Goal: Task Accomplishment & Management: Manage account settings

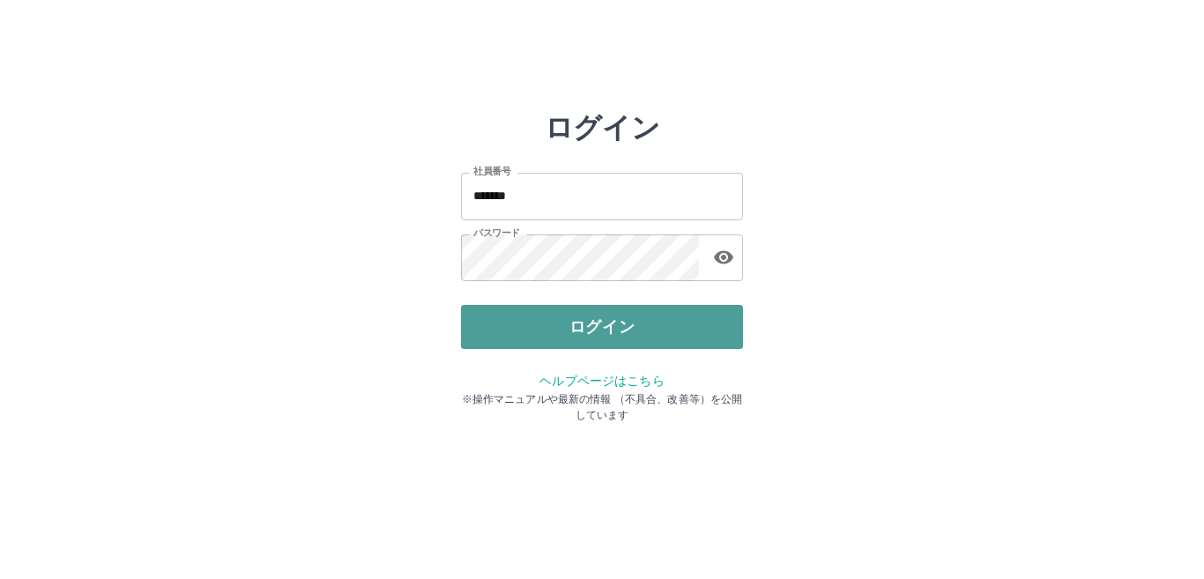
click at [606, 331] on button "ログイン" at bounding box center [602, 327] width 282 height 44
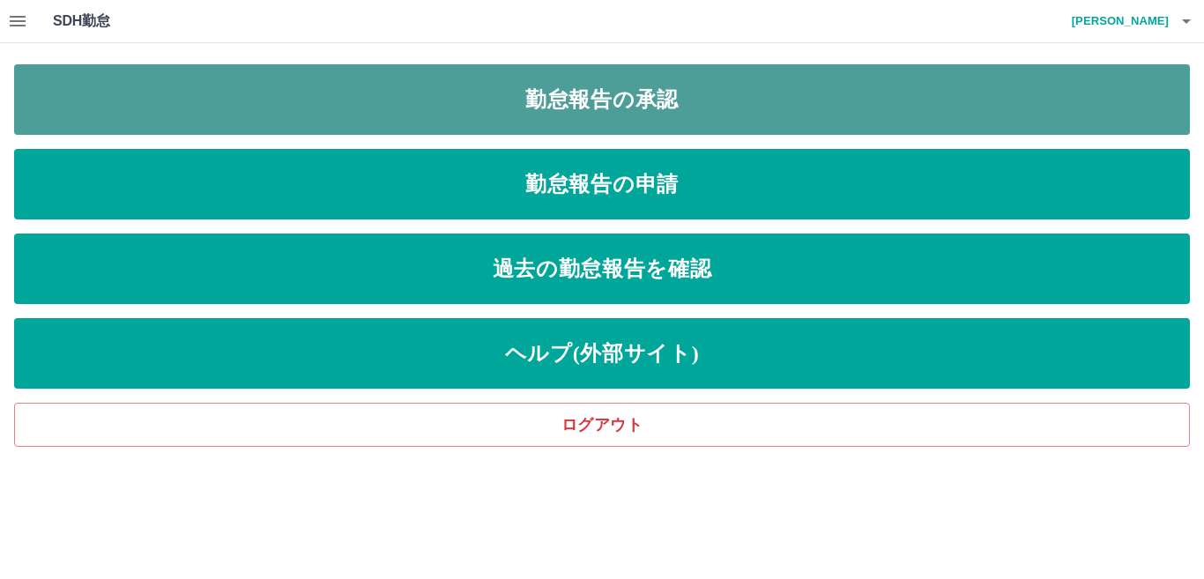
click at [374, 97] on link "勤怠報告の承認" at bounding box center [601, 99] width 1175 height 70
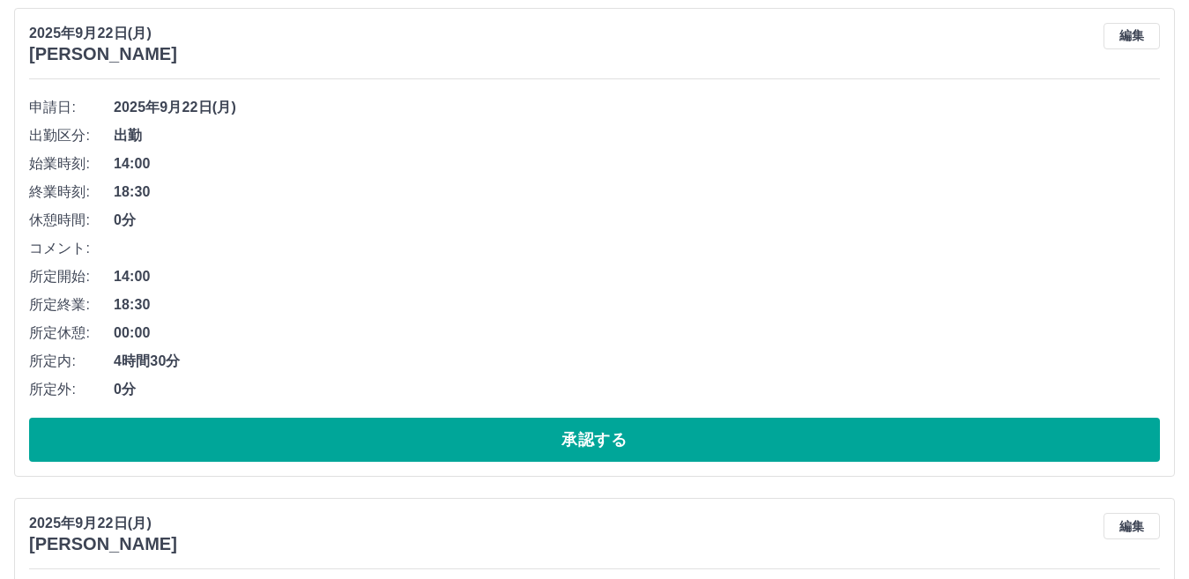
scroll to position [258, 0]
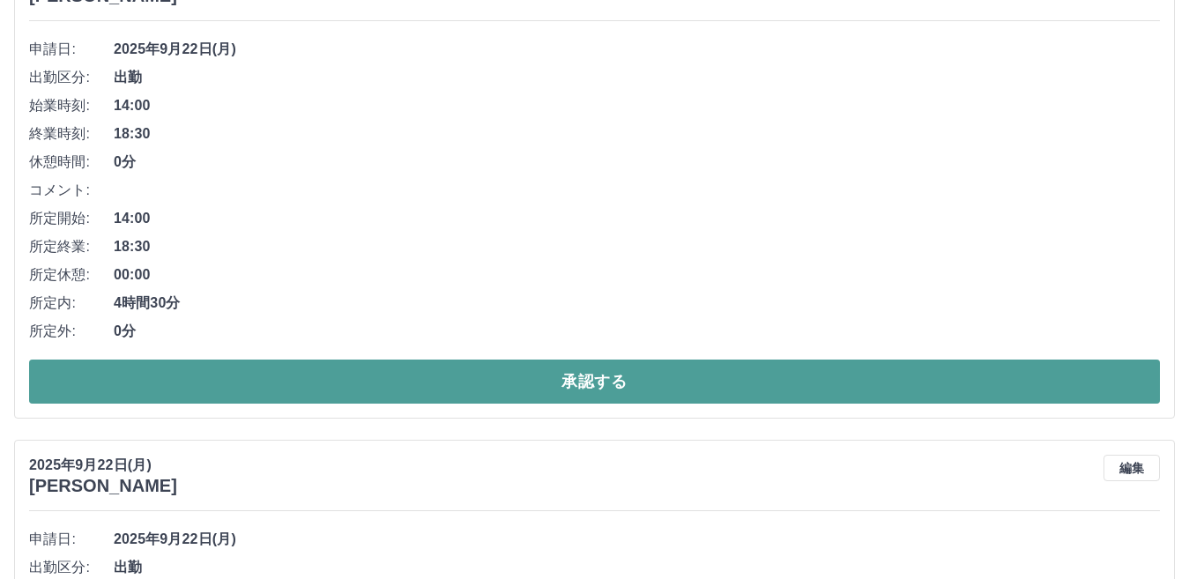
click at [141, 373] on button "承認する" at bounding box center [594, 381] width 1130 height 44
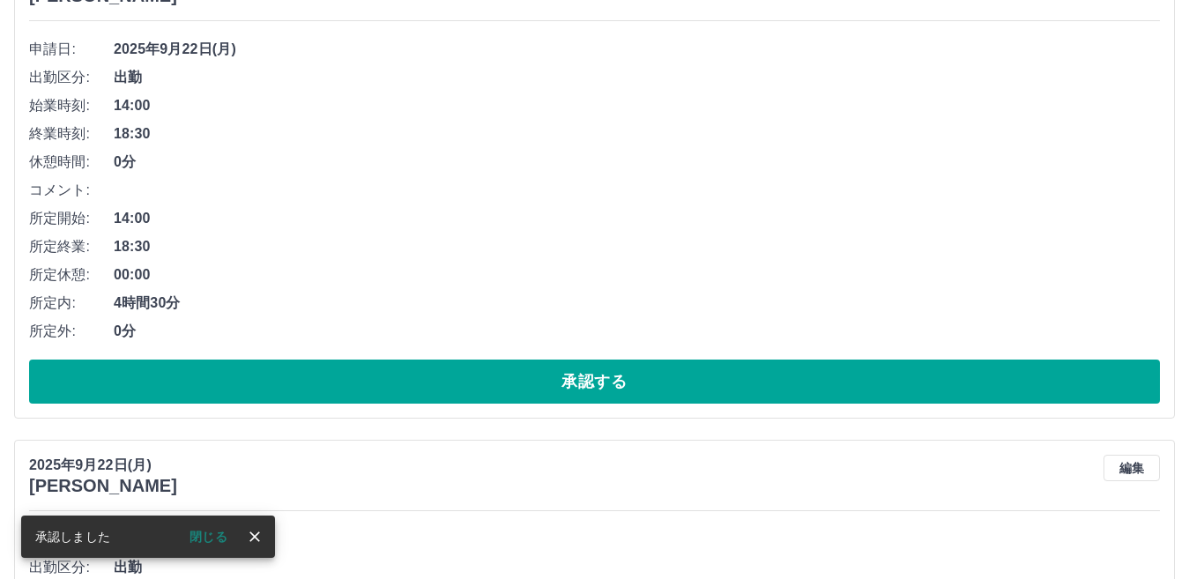
scroll to position [0, 0]
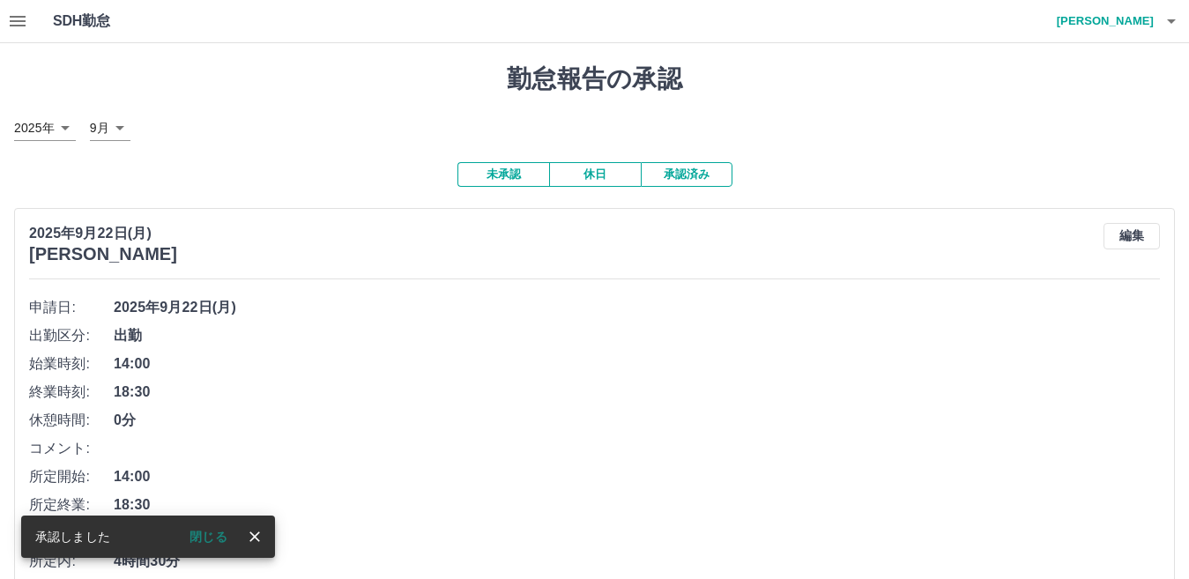
click at [255, 537] on icon "close" at bounding box center [254, 536] width 11 height 11
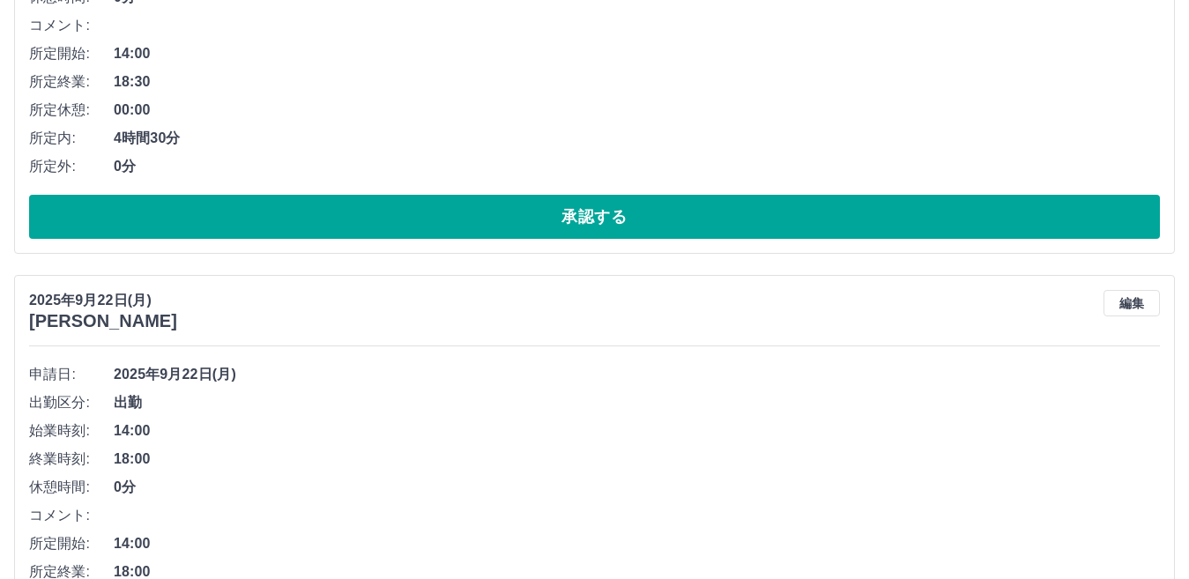
scroll to position [447, 0]
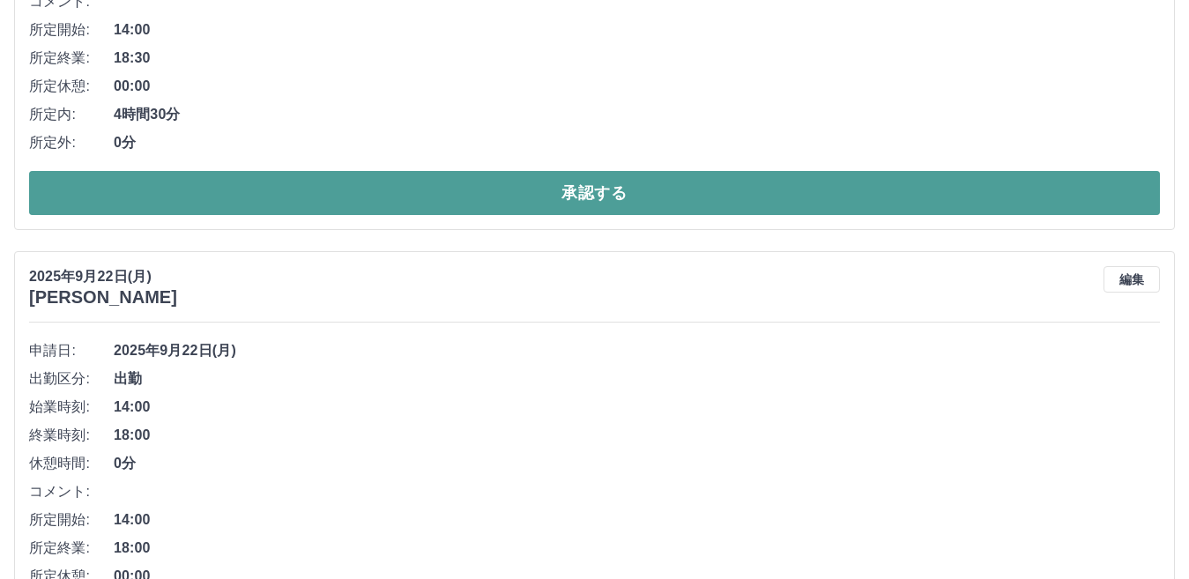
click at [281, 193] on button "承認する" at bounding box center [594, 193] width 1130 height 44
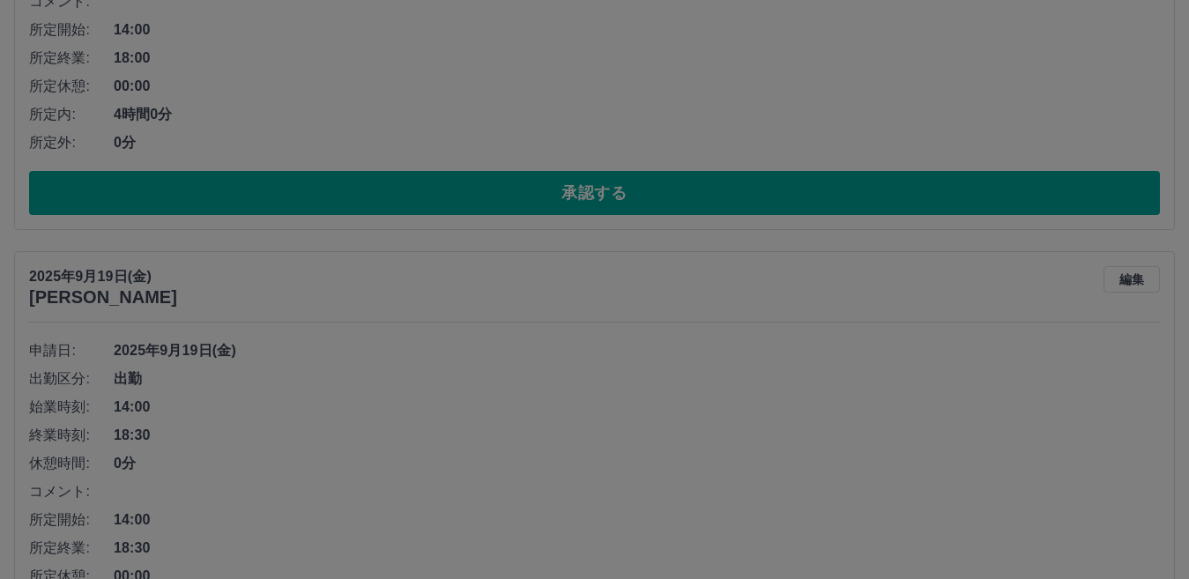
scroll to position [0, 0]
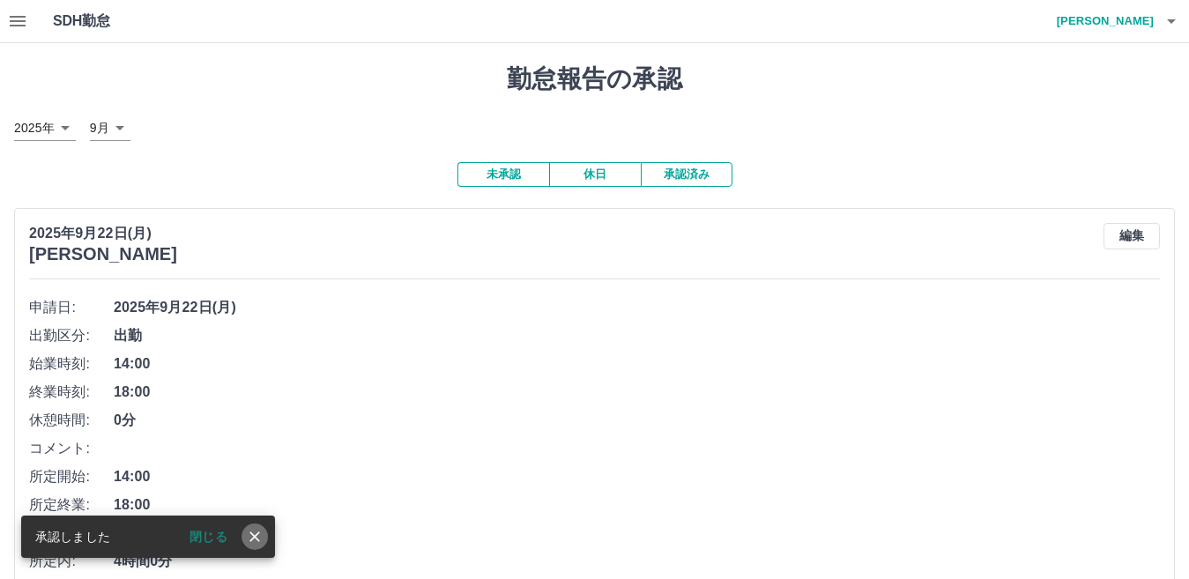
click at [256, 533] on icon "close" at bounding box center [255, 537] width 18 height 18
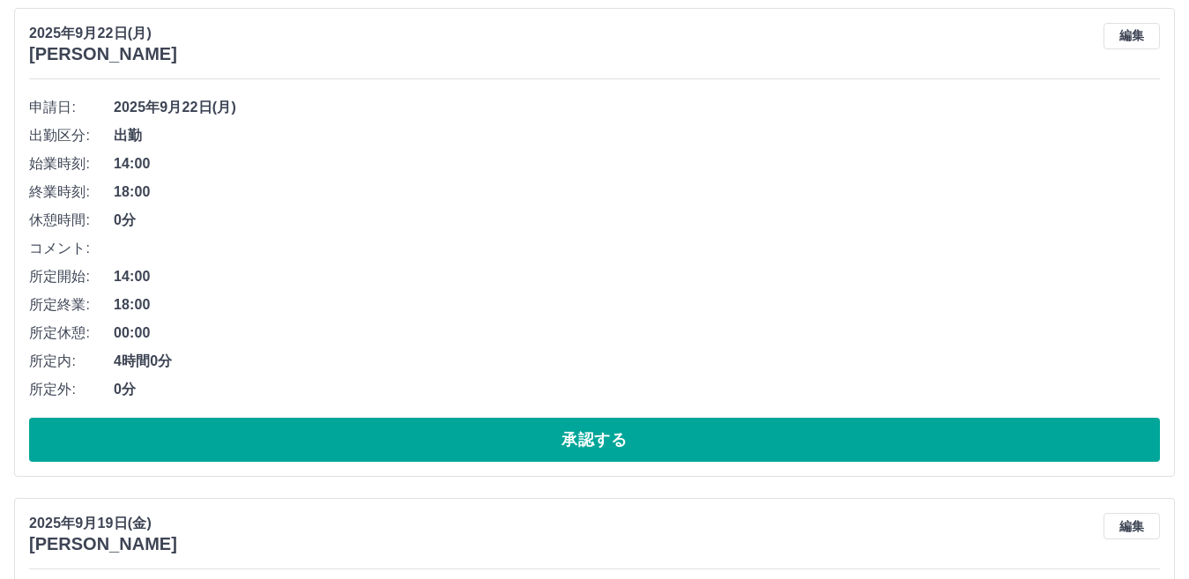
scroll to position [270, 0]
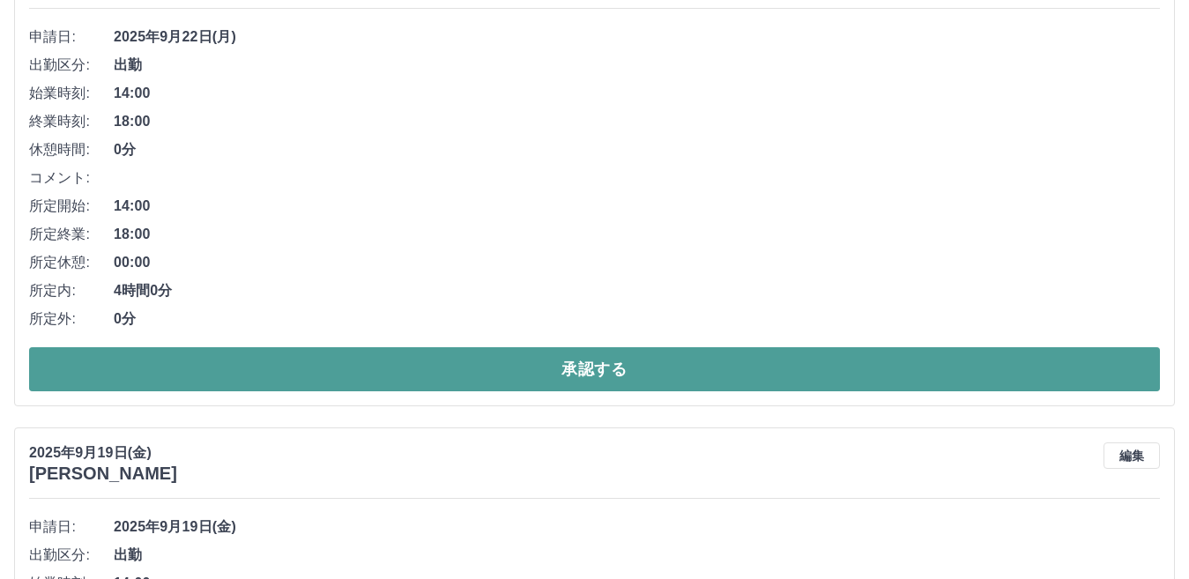
click at [237, 369] on button "承認する" at bounding box center [594, 369] width 1130 height 44
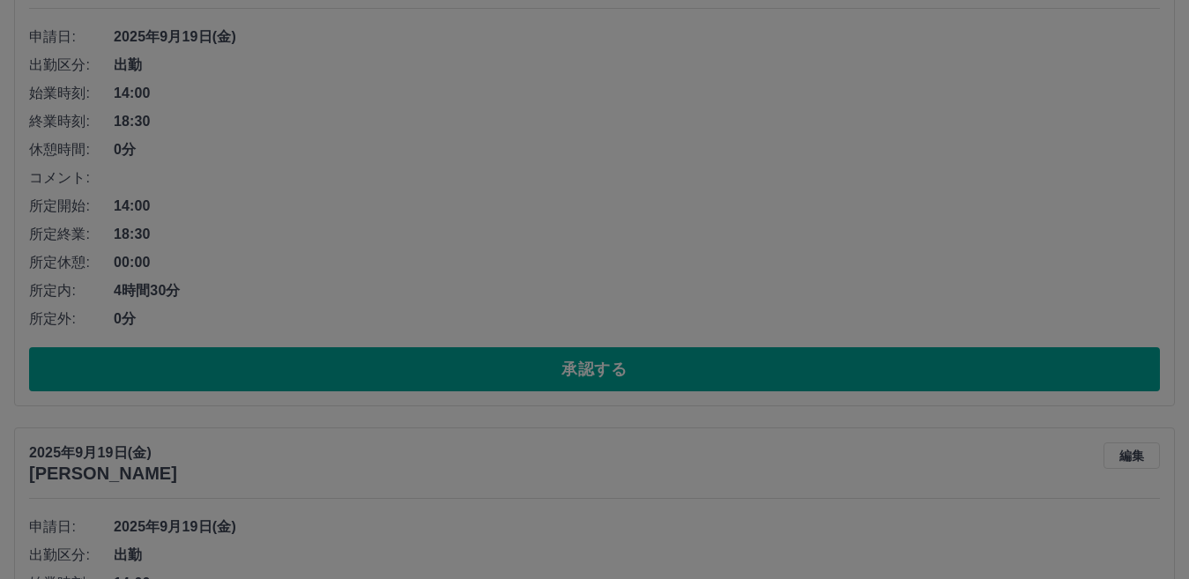
scroll to position [0, 0]
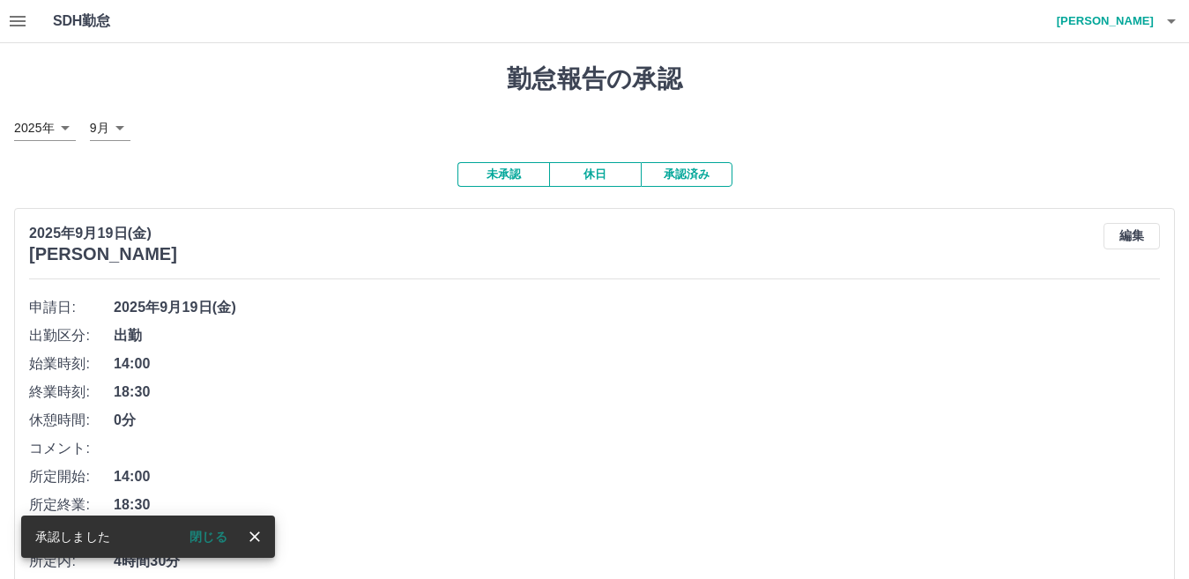
click at [255, 531] on icon "close" at bounding box center [255, 537] width 18 height 18
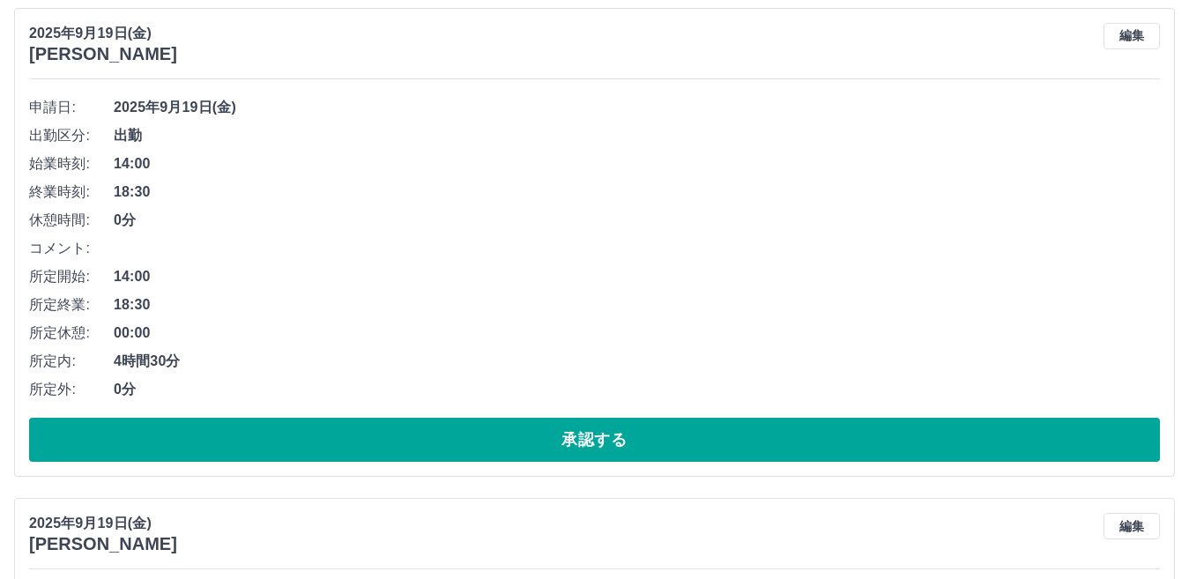
scroll to position [235, 0]
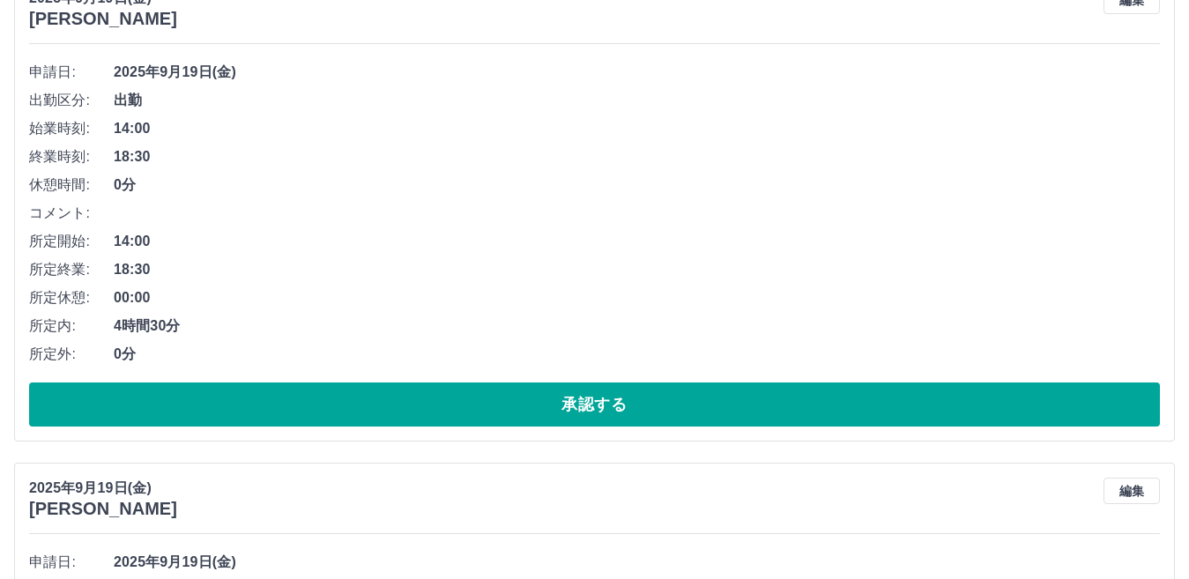
click at [311, 381] on div "申請日: [DATE] 出勤区分: 出勤 始業時刻: 14:00 終業時刻: 18:30 休憩時間: 0分 コメント: 所定開始: 14:00 所定終業: 1…" at bounding box center [594, 242] width 1130 height 368
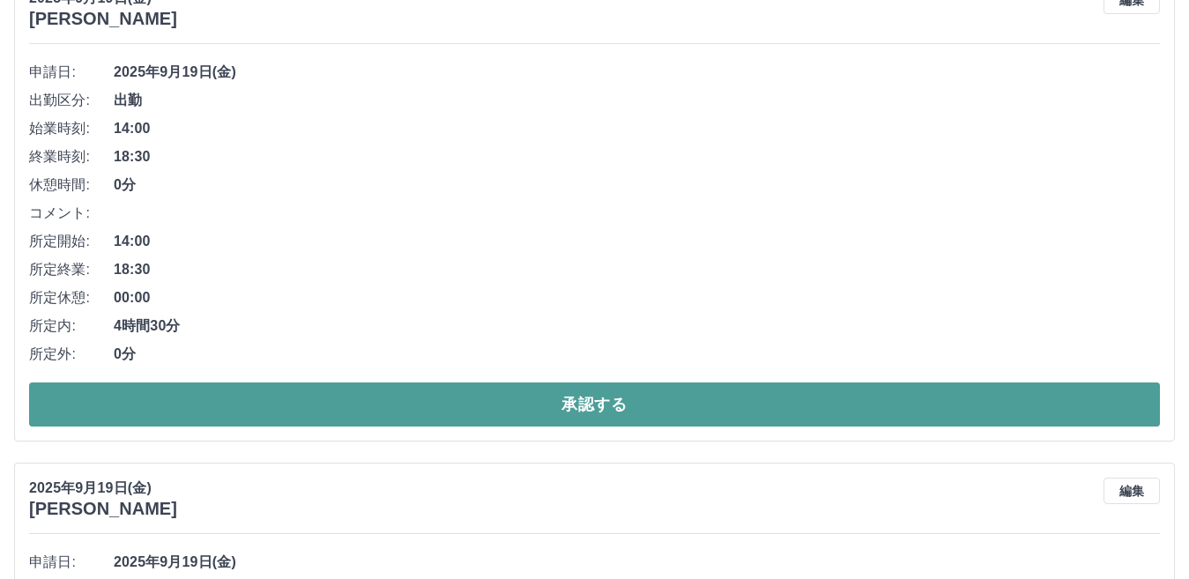
click at [316, 404] on button "承認する" at bounding box center [594, 404] width 1130 height 44
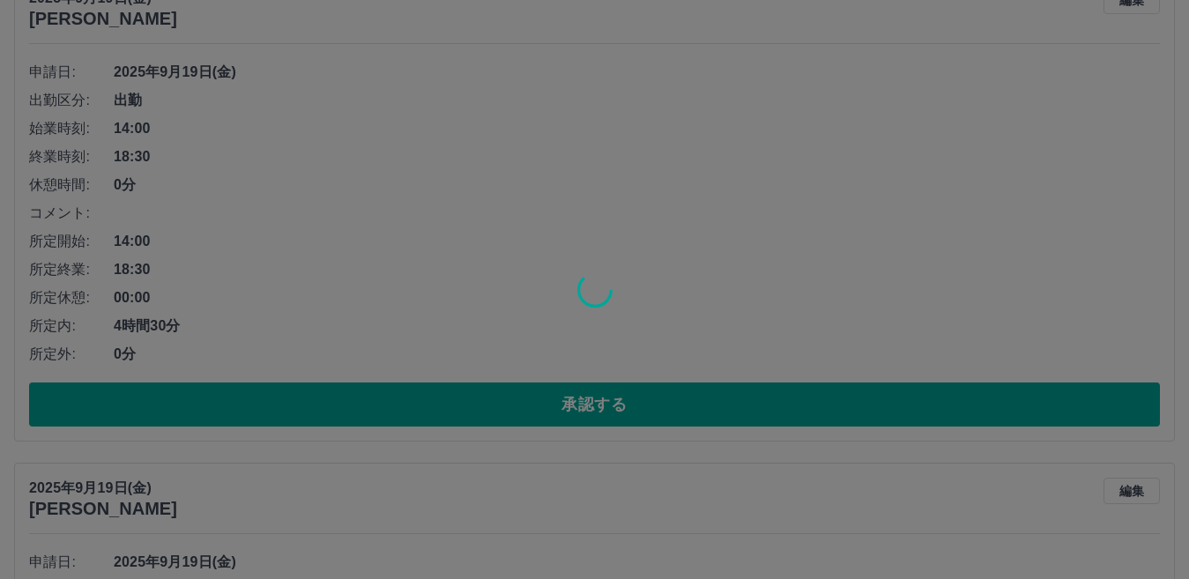
scroll to position [0, 0]
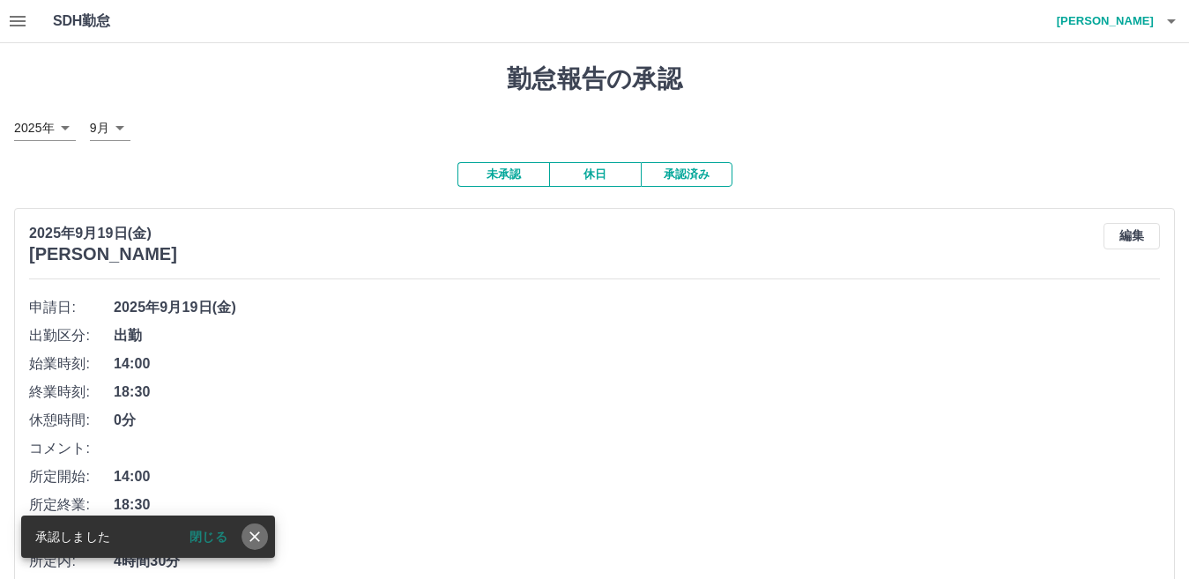
click at [252, 538] on icon "close" at bounding box center [255, 537] width 18 height 18
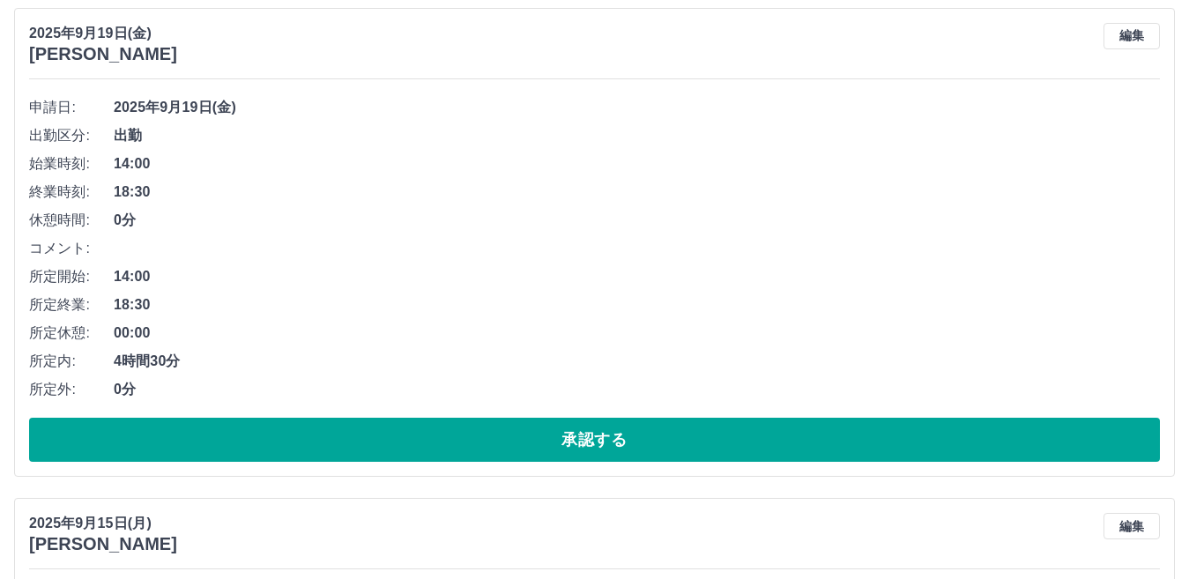
scroll to position [352, 0]
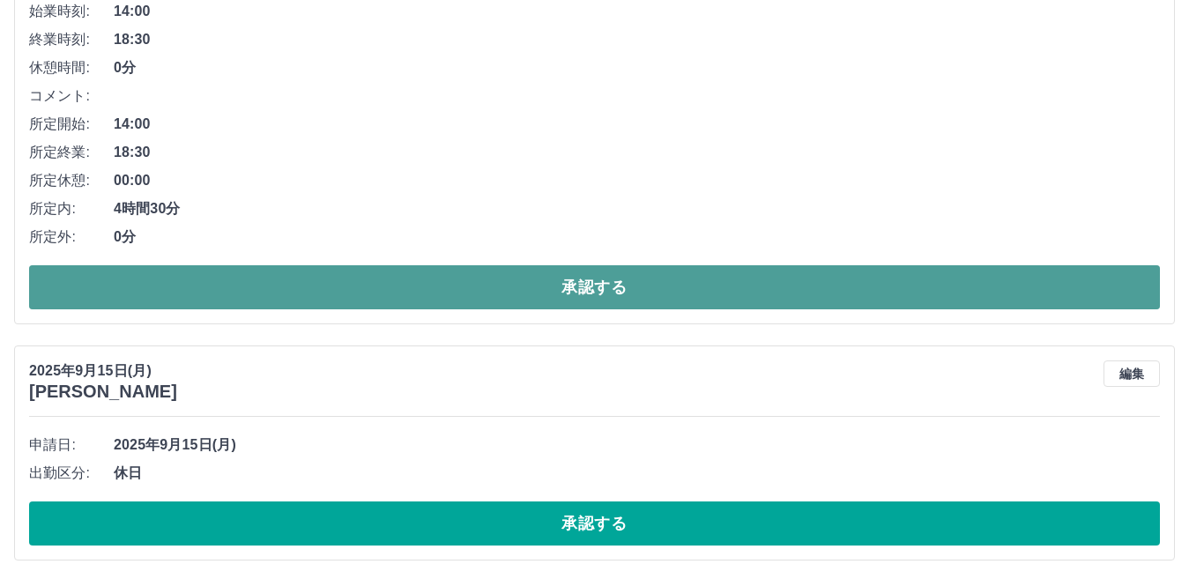
click at [302, 298] on button "承認する" at bounding box center [594, 287] width 1130 height 44
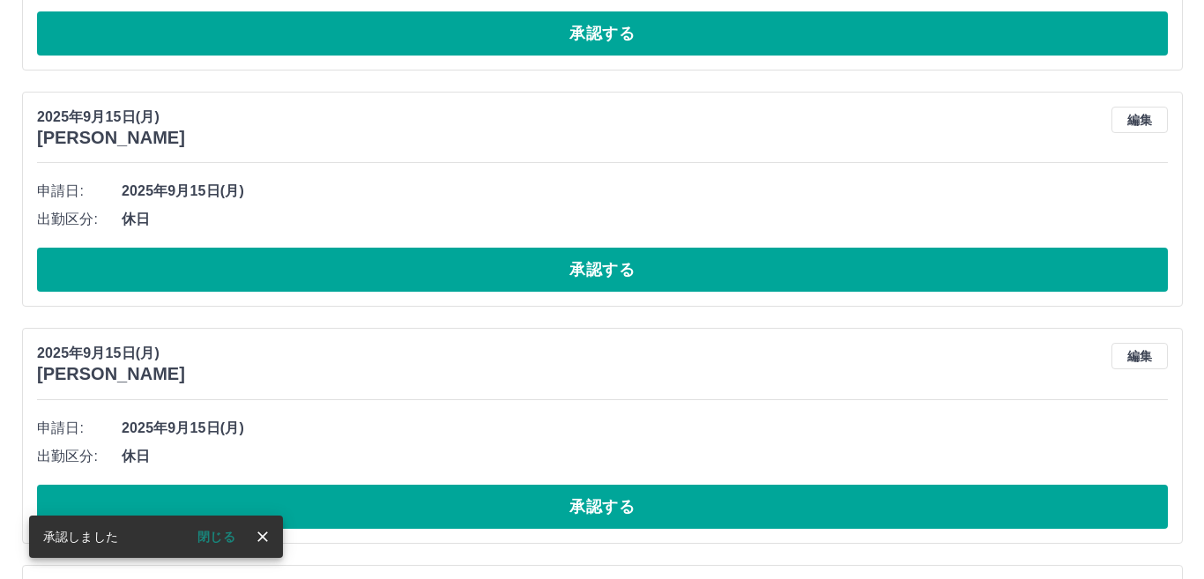
scroll to position [0, 0]
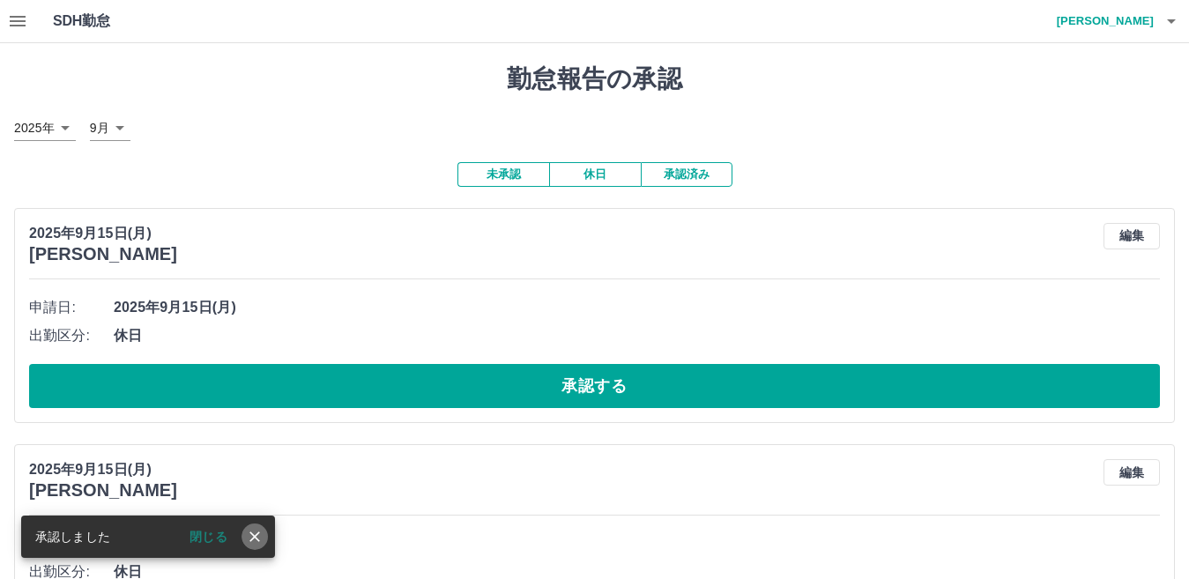
click at [255, 536] on icon "close" at bounding box center [254, 536] width 11 height 11
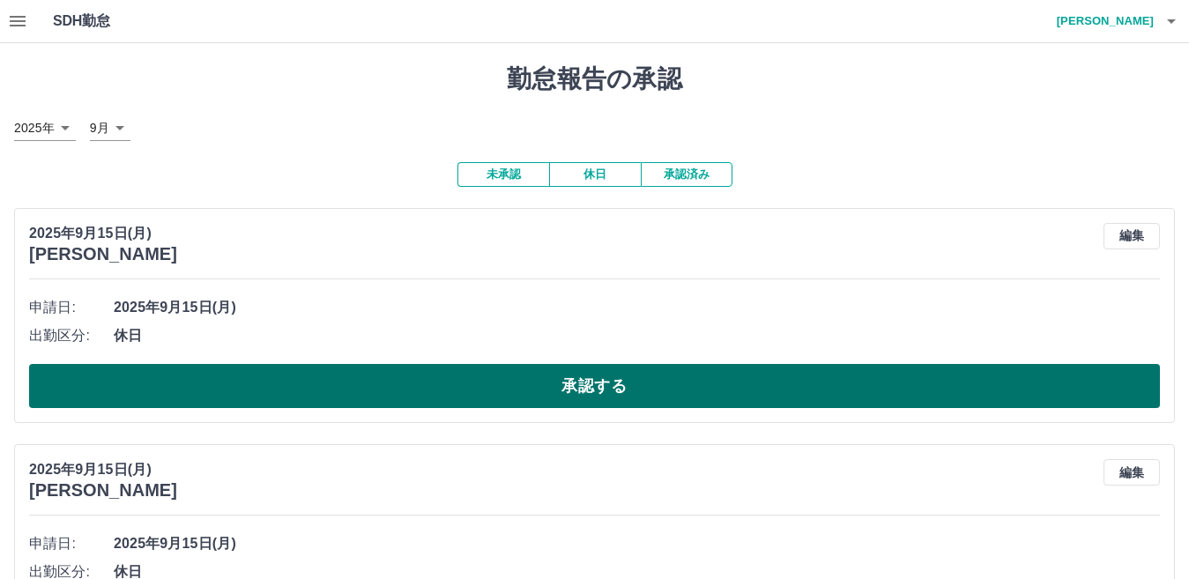
click at [257, 374] on button "承認する" at bounding box center [594, 386] width 1130 height 44
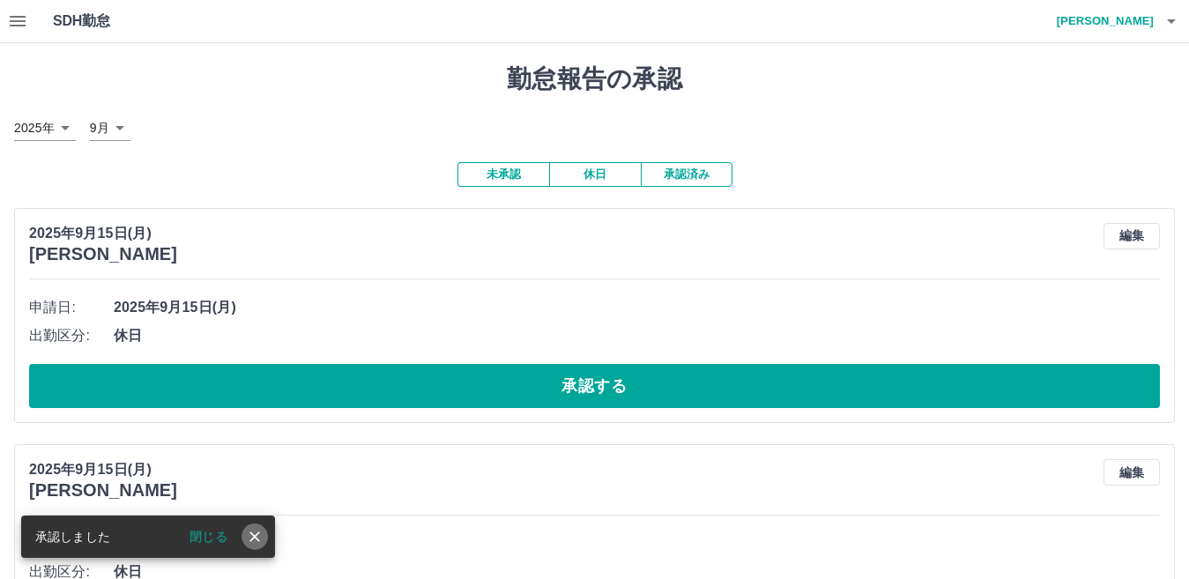
click at [258, 531] on icon "close" at bounding box center [255, 537] width 18 height 18
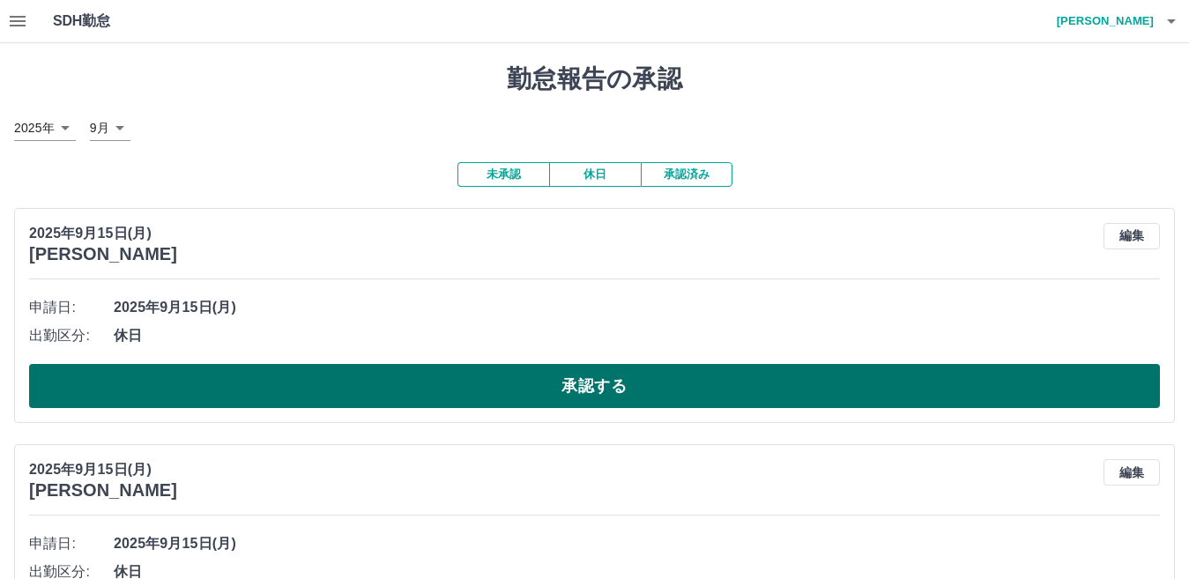
click at [273, 396] on button "承認する" at bounding box center [594, 386] width 1130 height 44
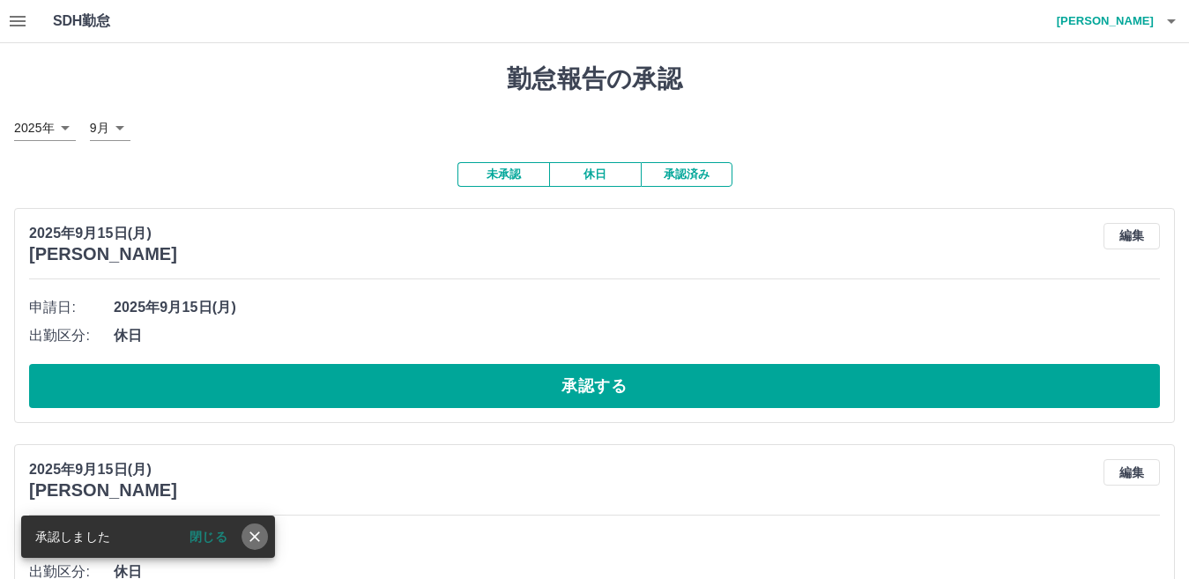
click at [253, 535] on icon "close" at bounding box center [254, 536] width 11 height 11
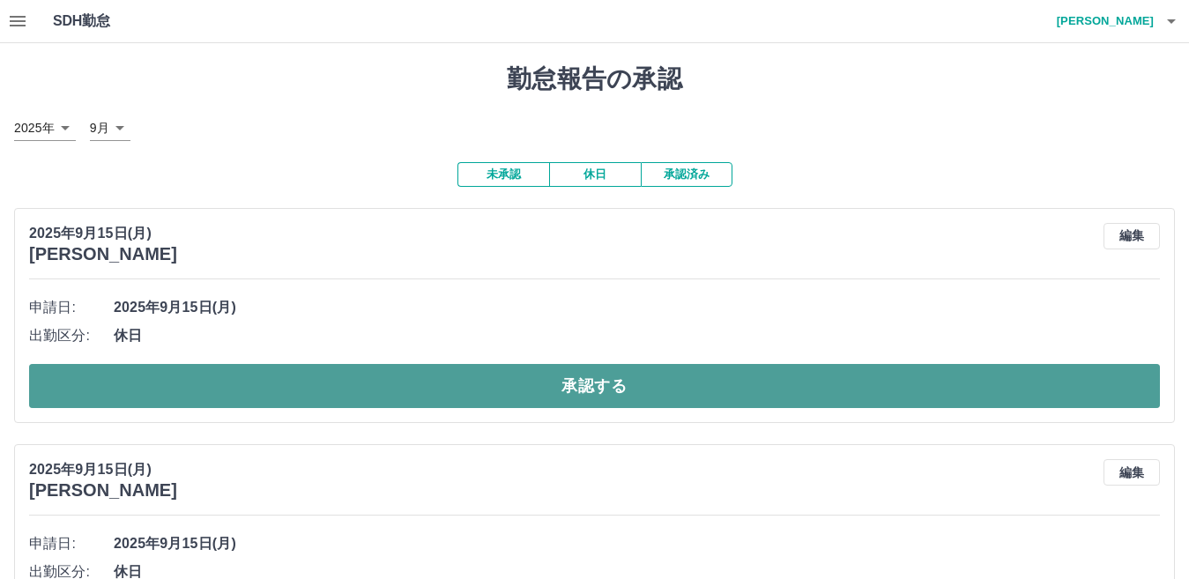
click at [264, 396] on button "承認する" at bounding box center [594, 386] width 1130 height 44
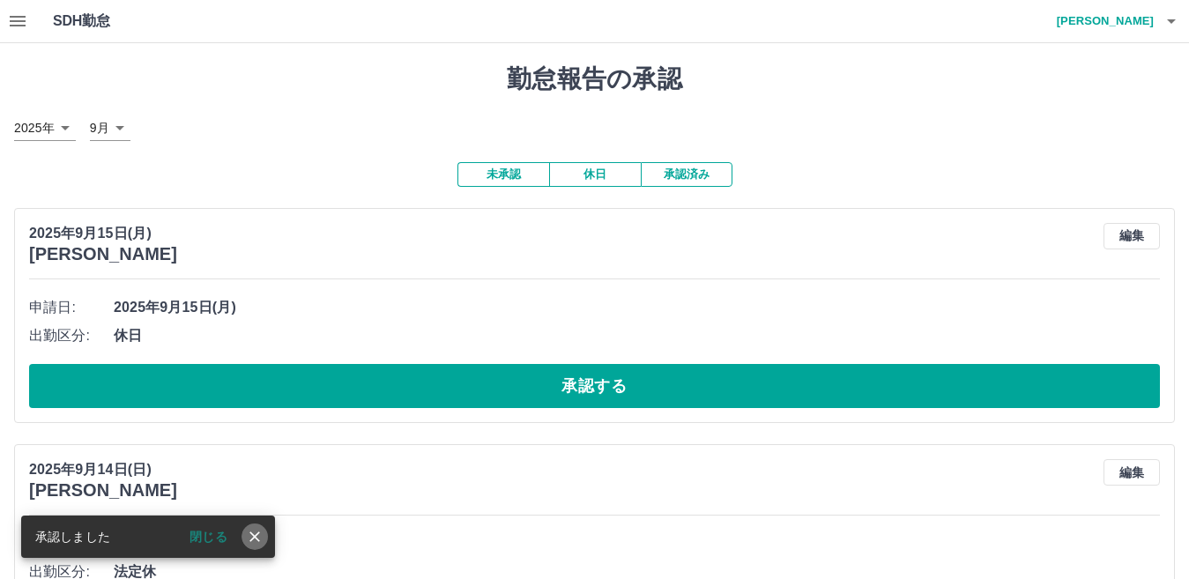
click at [257, 537] on icon "close" at bounding box center [255, 537] width 18 height 18
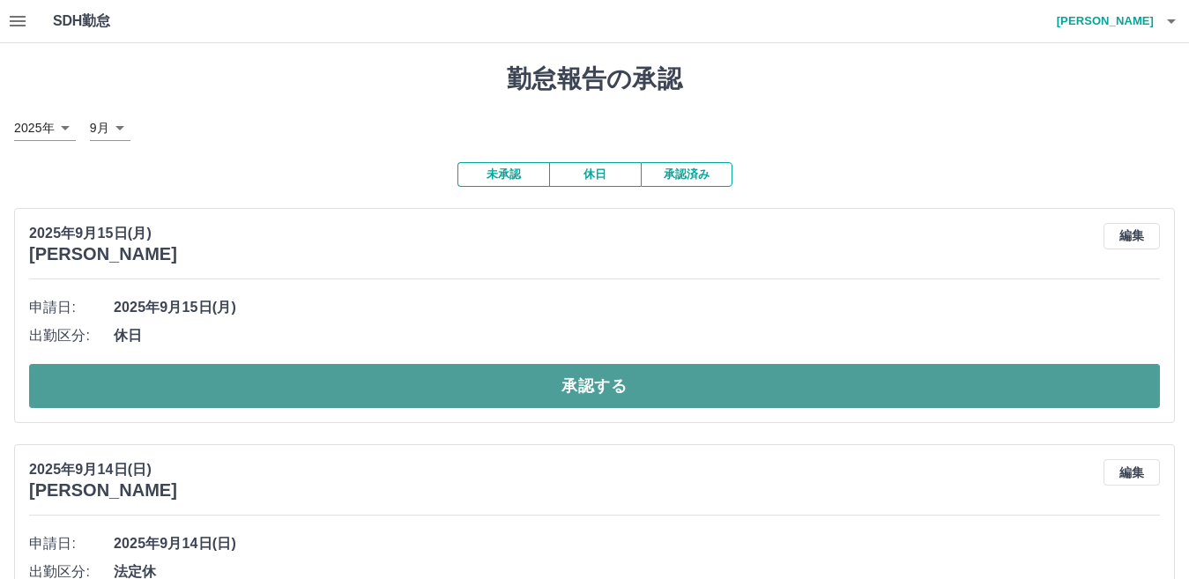
click at [298, 387] on button "承認する" at bounding box center [594, 386] width 1130 height 44
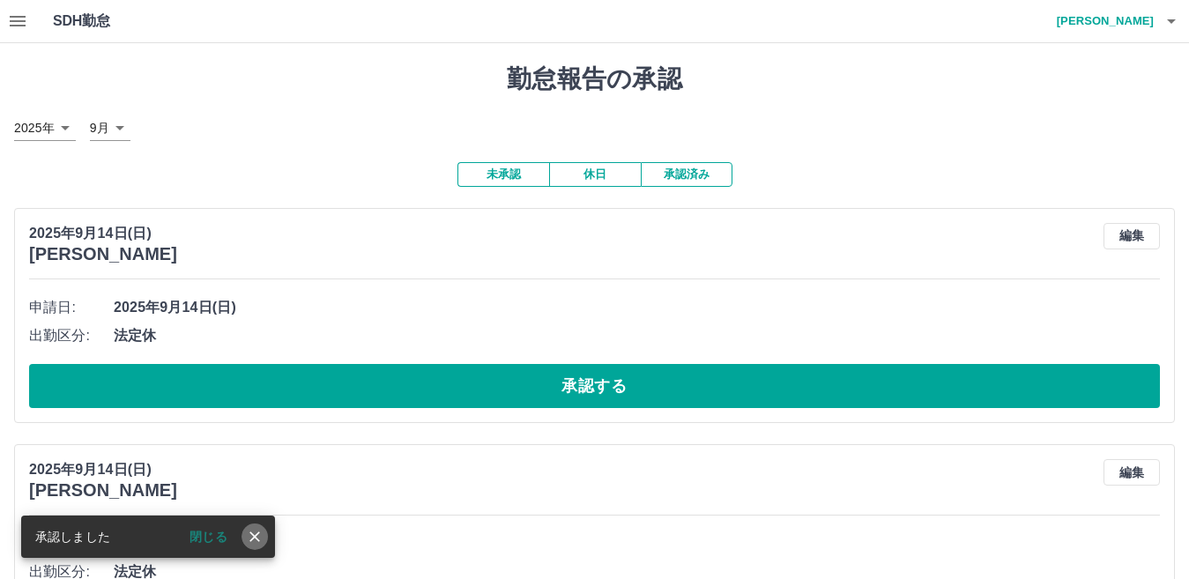
click at [253, 535] on icon "close" at bounding box center [254, 536] width 11 height 11
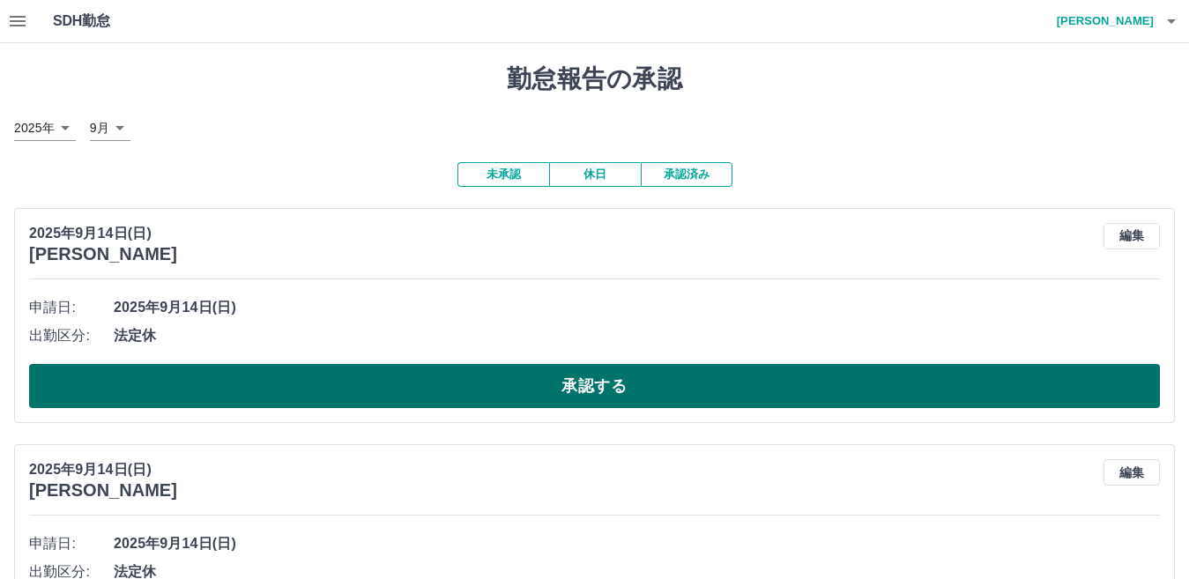
click at [277, 376] on button "承認する" at bounding box center [594, 386] width 1130 height 44
click at [280, 374] on button "承認する" at bounding box center [594, 386] width 1130 height 44
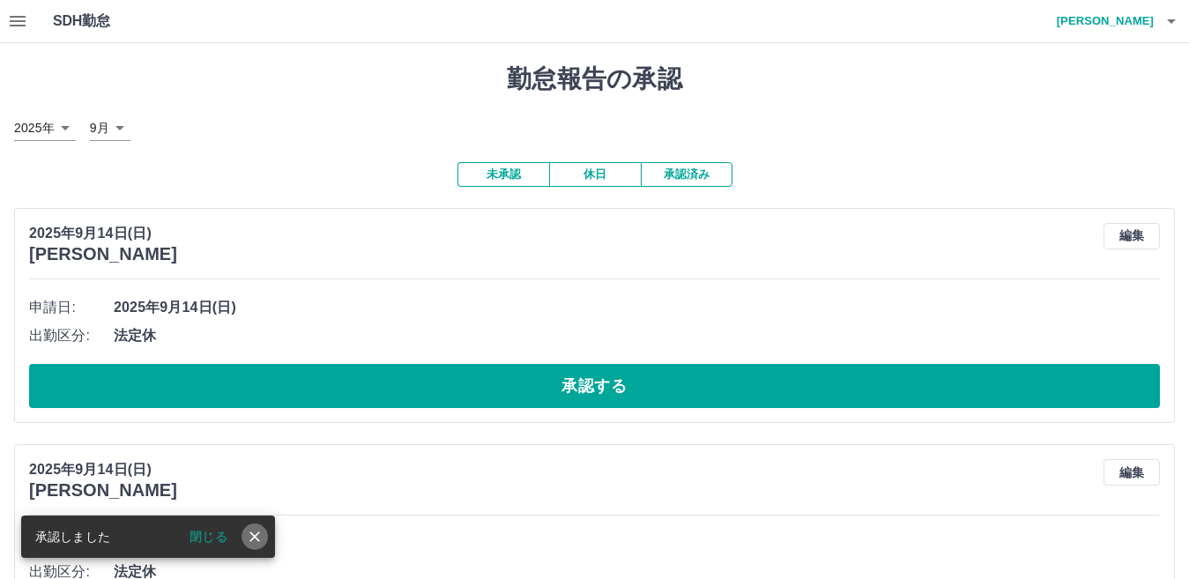
click at [254, 534] on icon "close" at bounding box center [255, 537] width 18 height 18
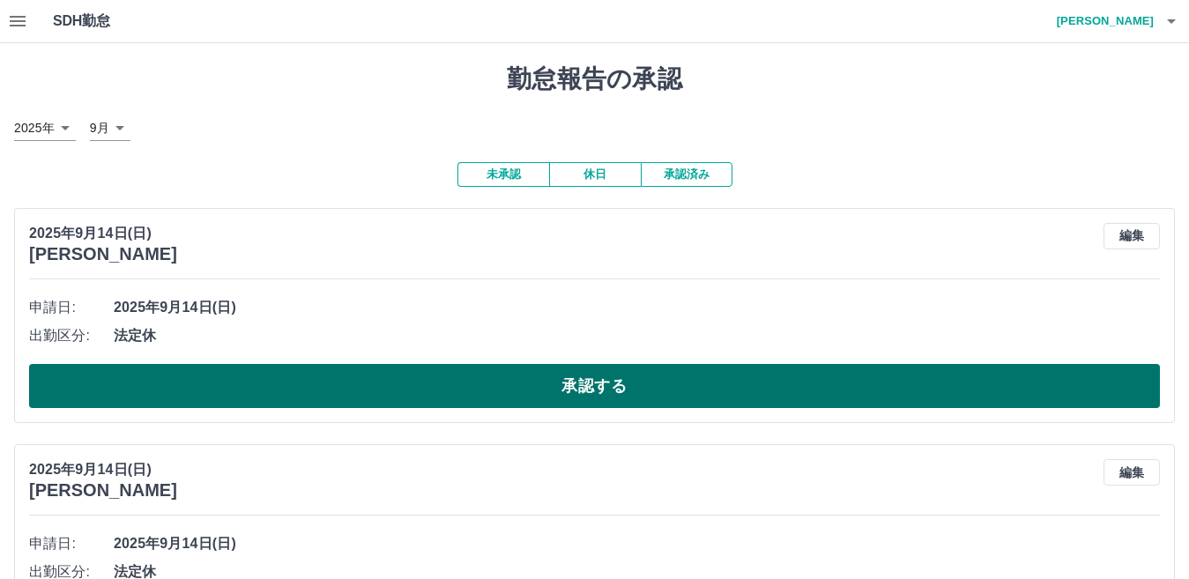
click at [253, 382] on button "承認する" at bounding box center [594, 386] width 1130 height 44
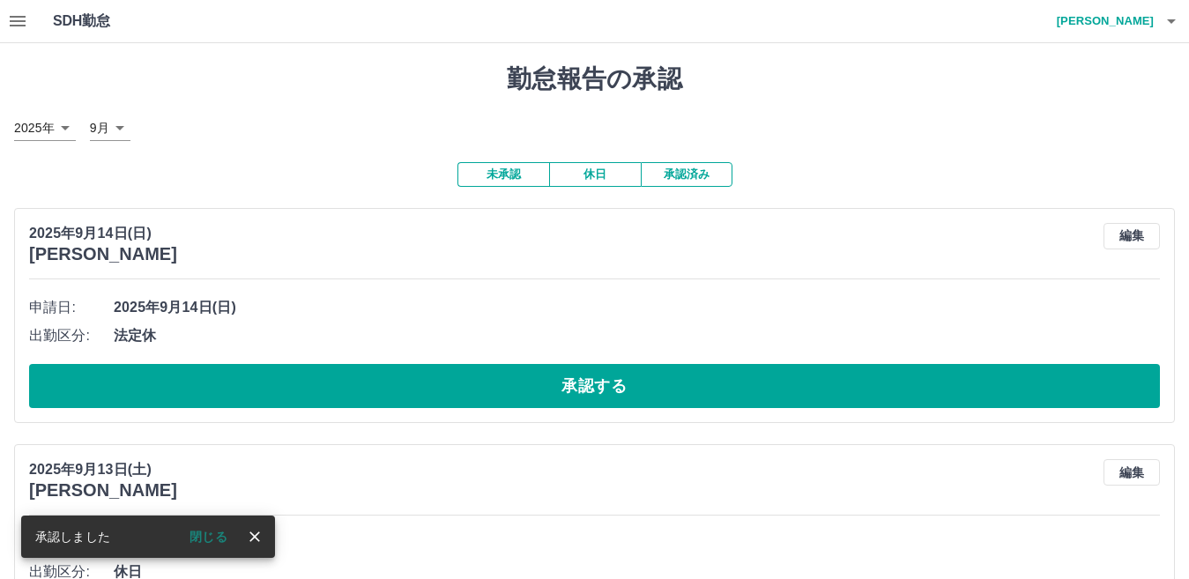
click at [253, 536] on icon "close" at bounding box center [254, 536] width 11 height 11
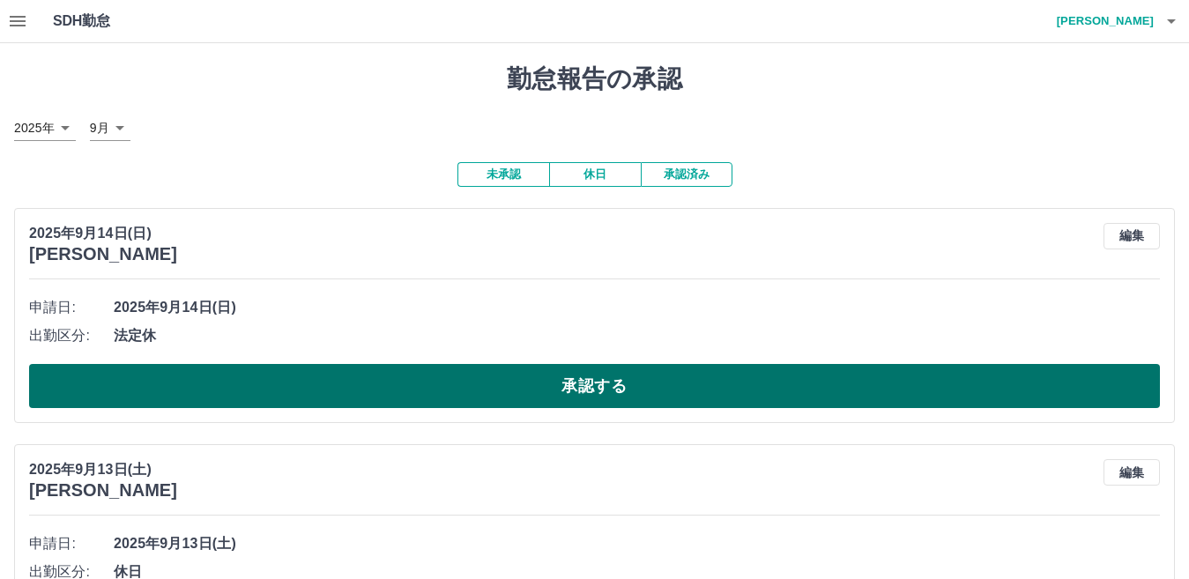
click at [263, 375] on button "承認する" at bounding box center [594, 386] width 1130 height 44
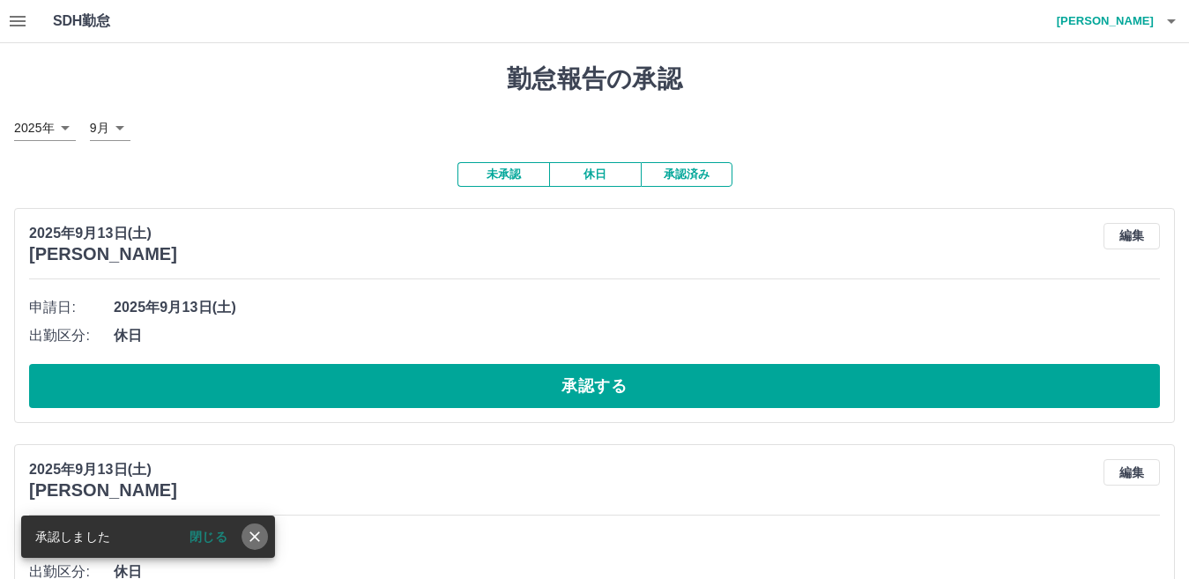
click at [248, 537] on icon "close" at bounding box center [255, 537] width 18 height 18
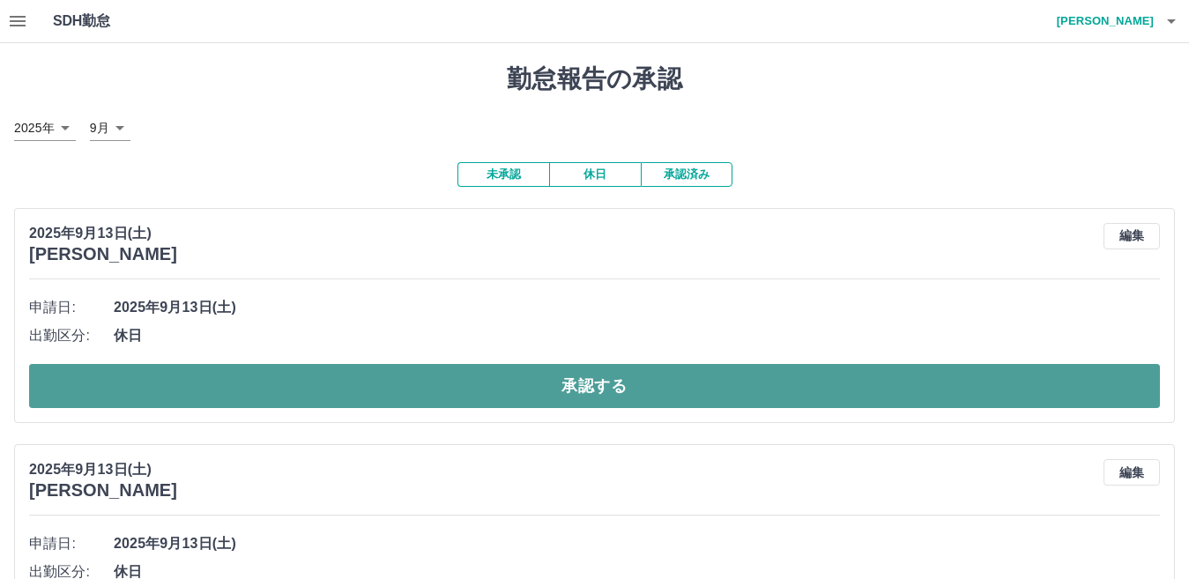
click at [276, 389] on button "承認する" at bounding box center [594, 386] width 1130 height 44
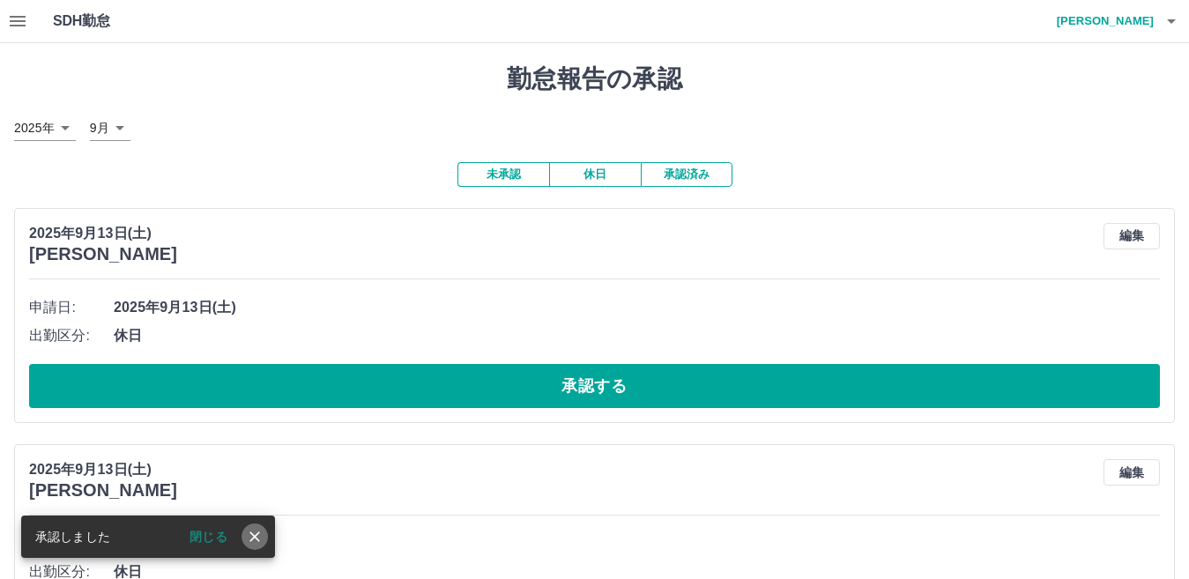
click at [253, 536] on icon "close" at bounding box center [254, 536] width 11 height 11
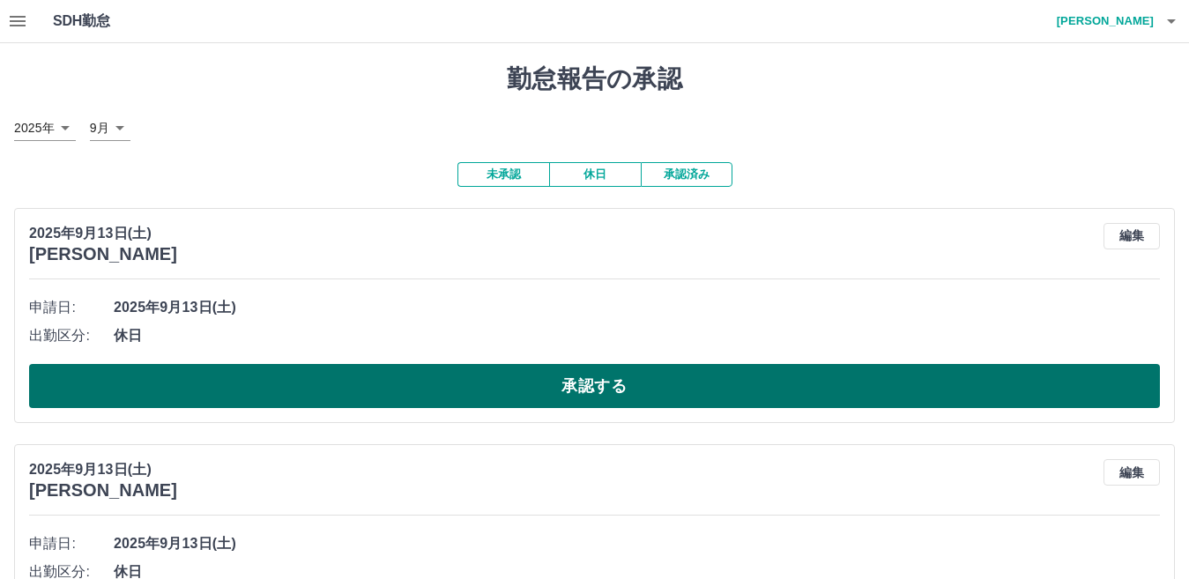
click at [296, 375] on button "承認する" at bounding box center [594, 386] width 1130 height 44
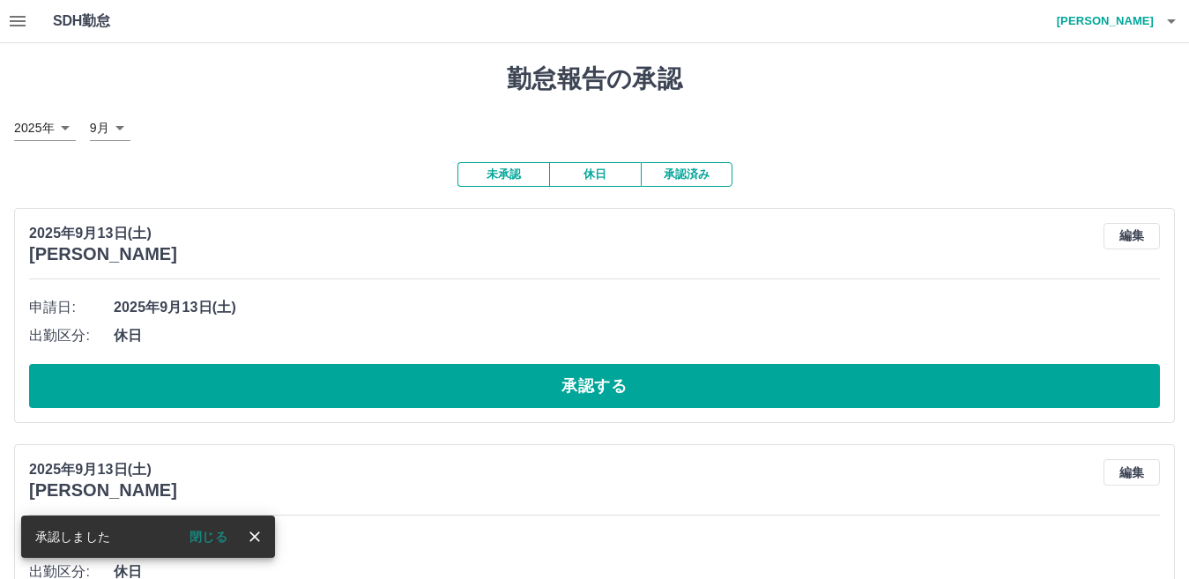
click at [252, 537] on icon "close" at bounding box center [255, 537] width 18 height 18
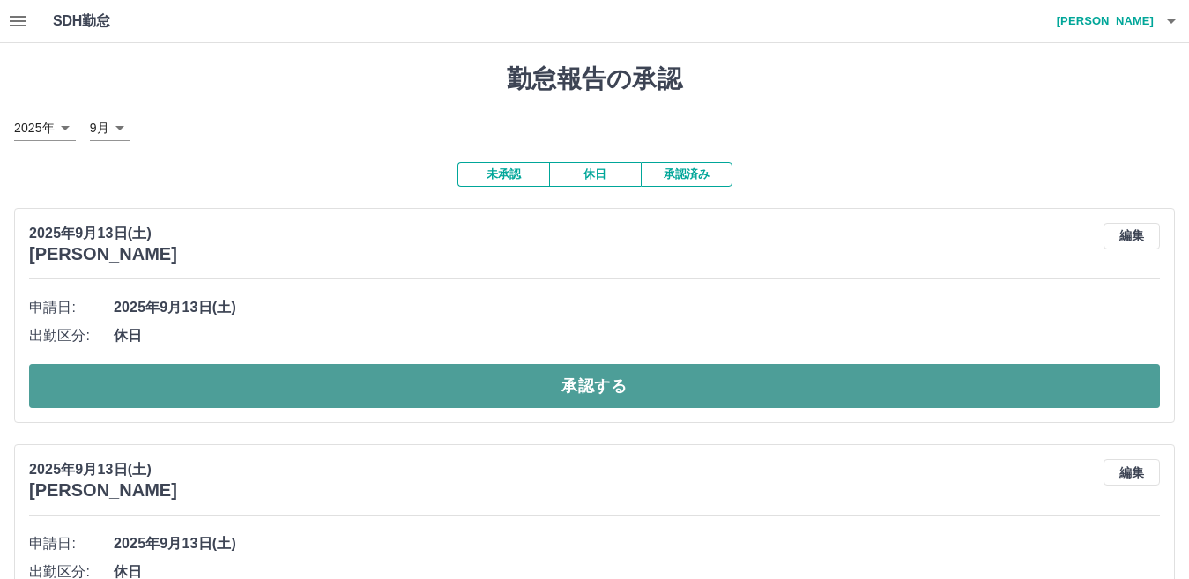
click at [306, 390] on button "承認する" at bounding box center [594, 386] width 1130 height 44
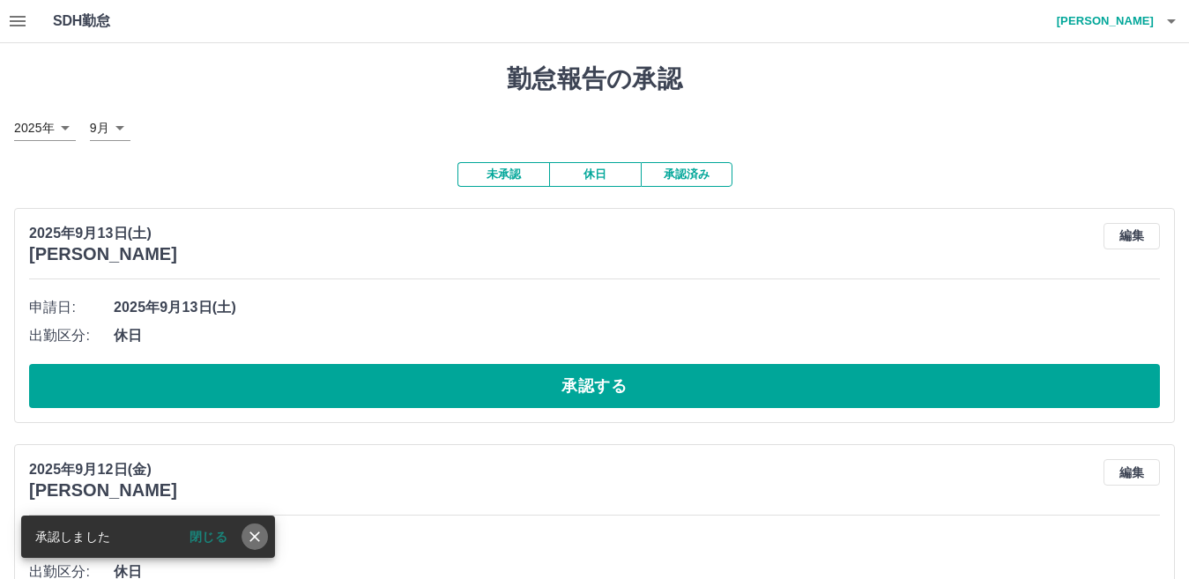
click at [256, 537] on icon "close" at bounding box center [254, 536] width 11 height 11
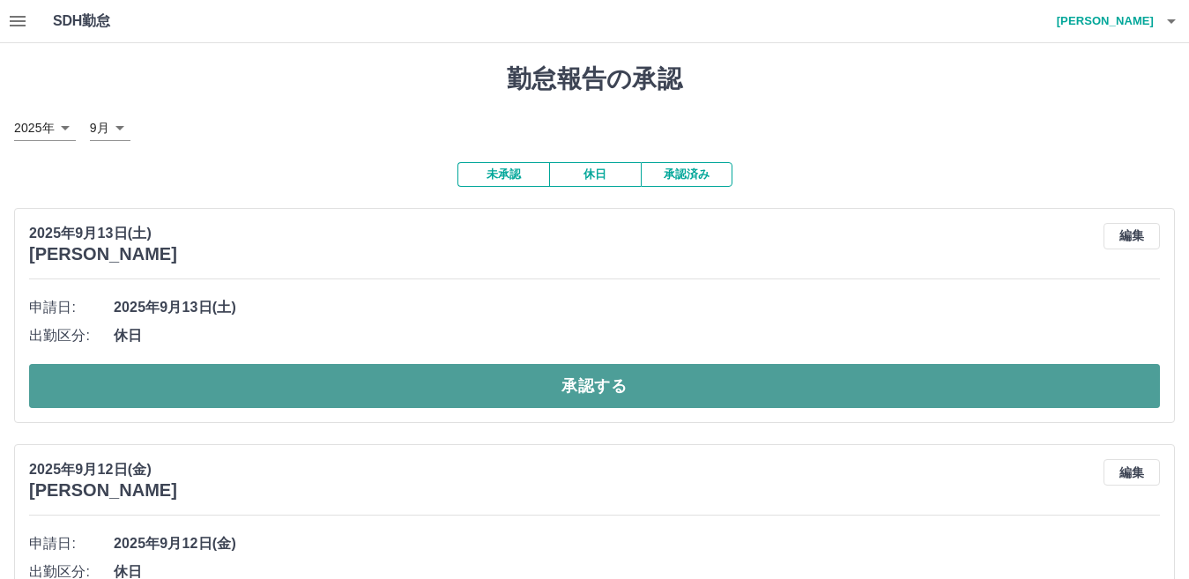
click at [304, 389] on button "承認する" at bounding box center [594, 386] width 1130 height 44
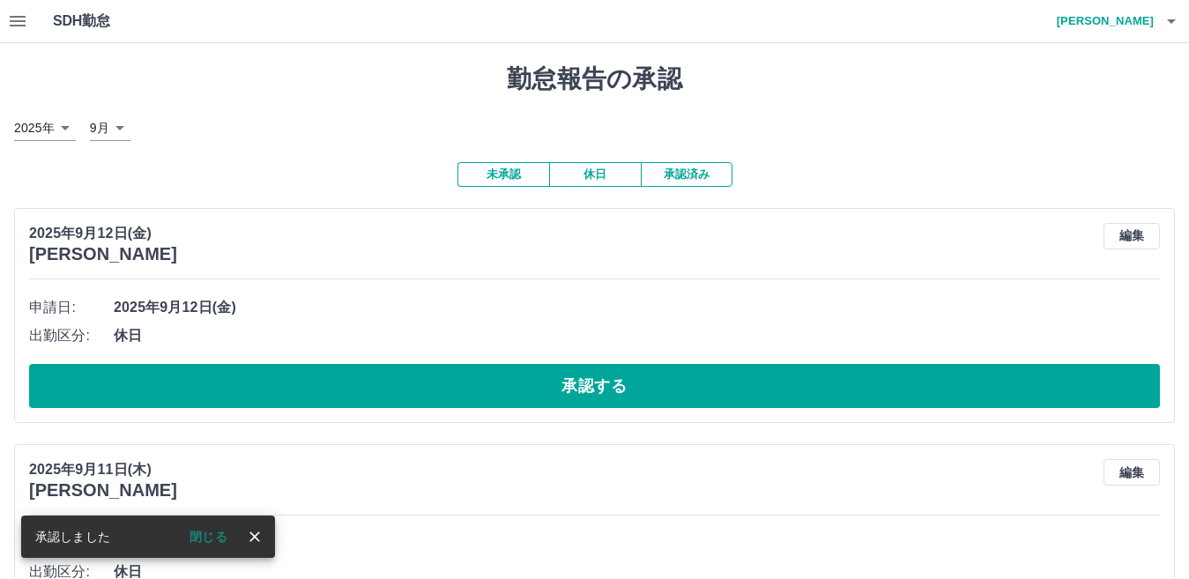
click at [258, 537] on icon "close" at bounding box center [255, 537] width 18 height 18
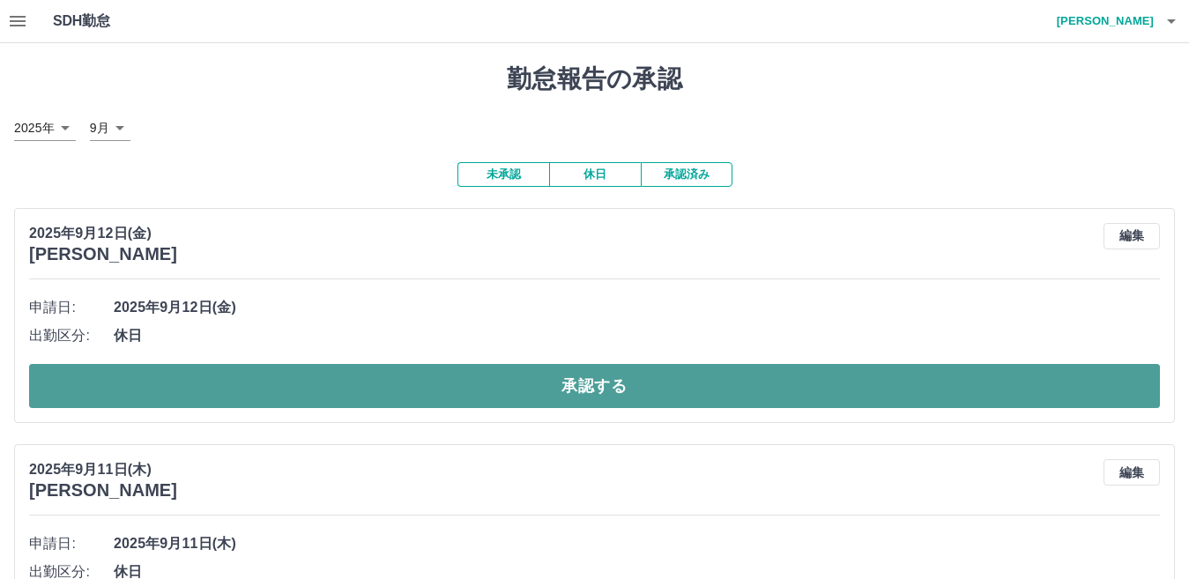
click at [212, 379] on button "承認する" at bounding box center [594, 386] width 1130 height 44
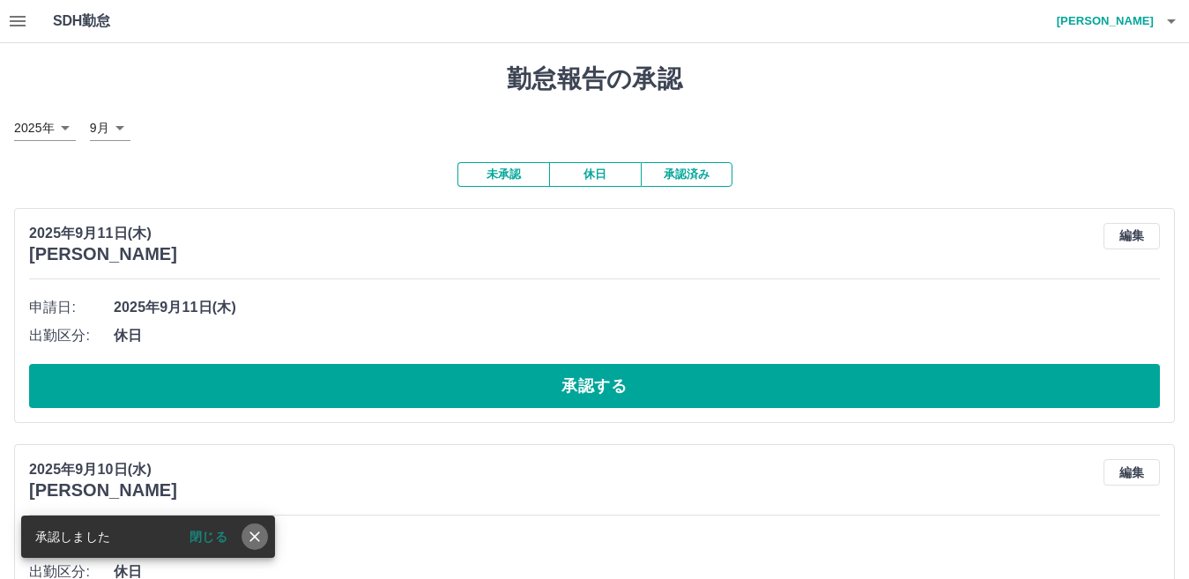
click at [255, 535] on icon "close" at bounding box center [255, 537] width 18 height 18
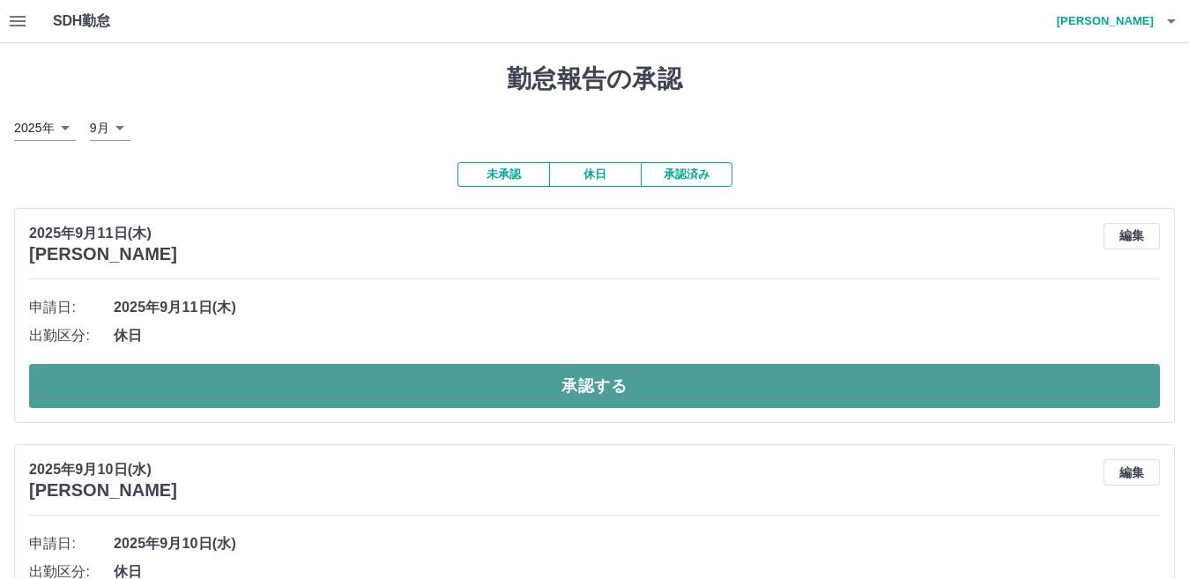
click at [256, 390] on button "承認する" at bounding box center [594, 386] width 1130 height 44
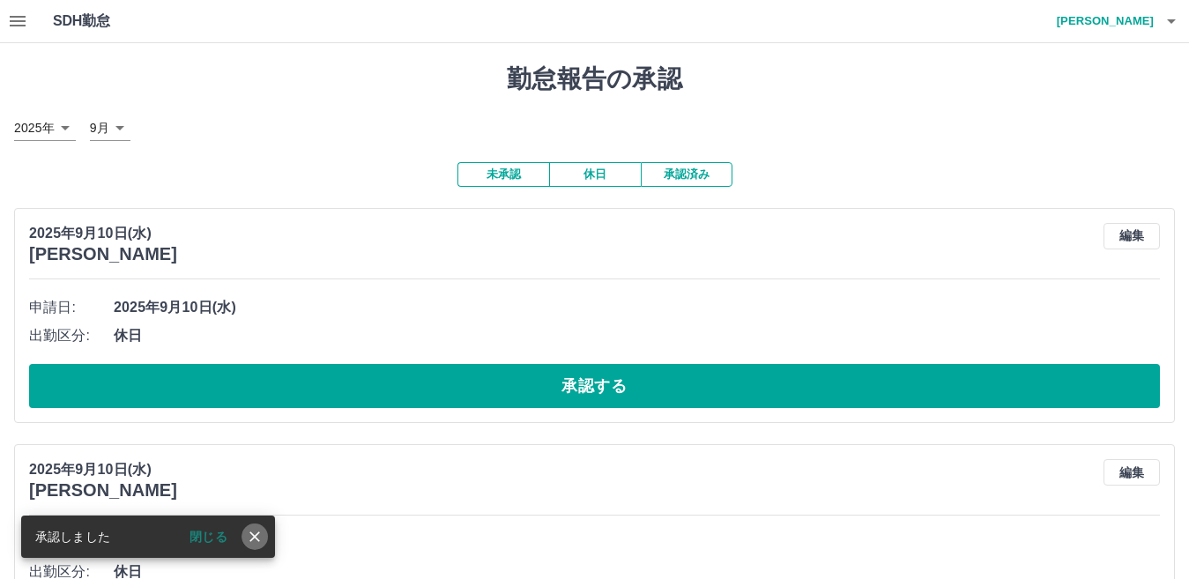
click at [257, 535] on icon "close" at bounding box center [254, 536] width 11 height 11
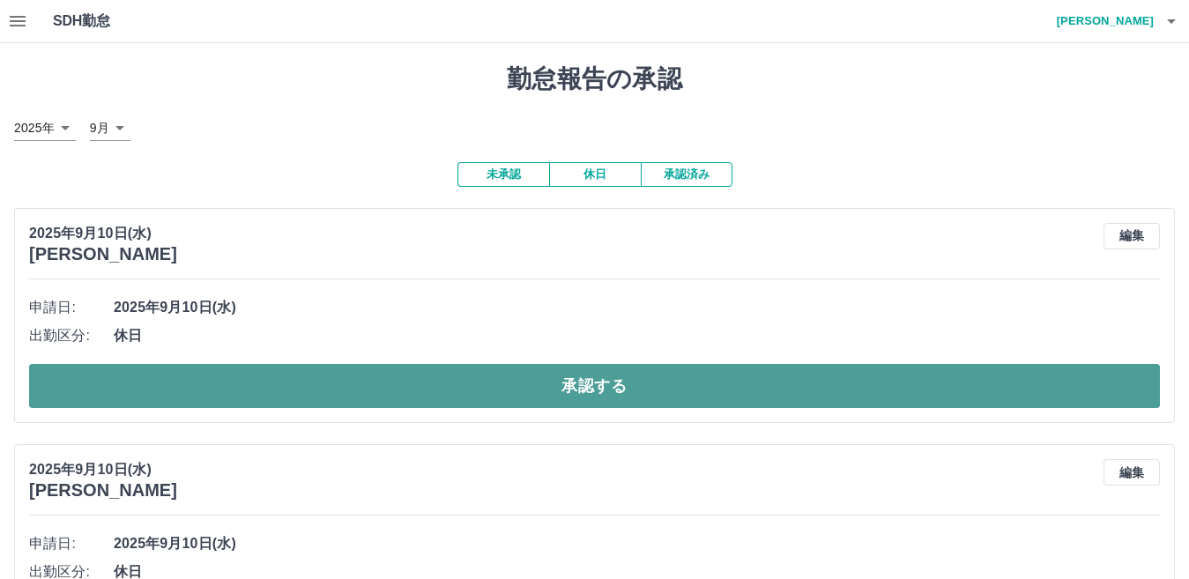
click at [259, 375] on button "承認する" at bounding box center [594, 386] width 1130 height 44
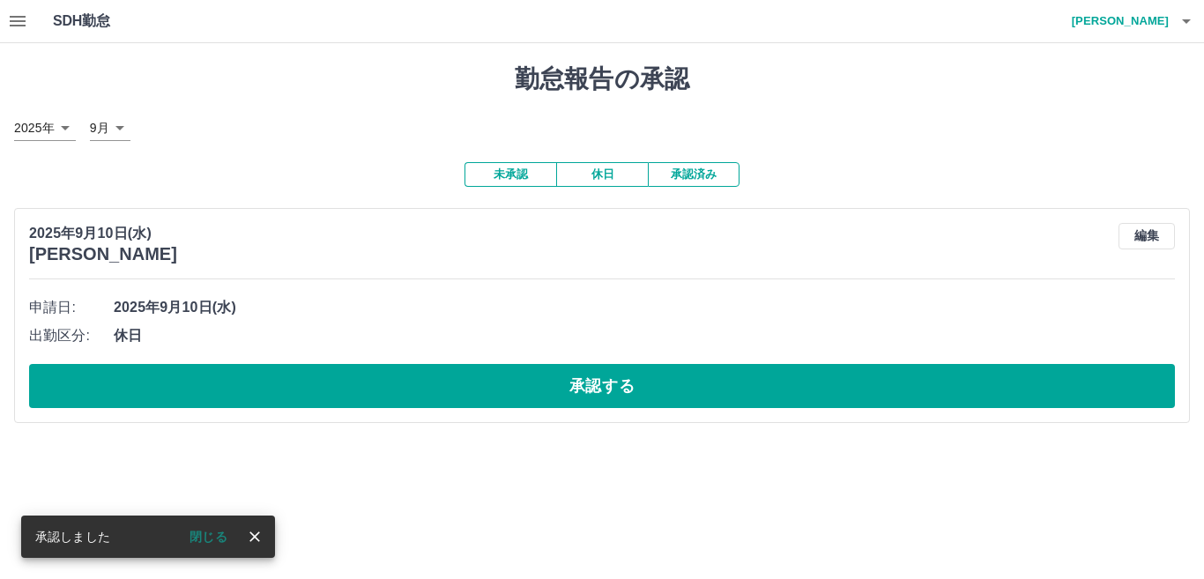
click at [256, 535] on icon "close" at bounding box center [254, 536] width 11 height 11
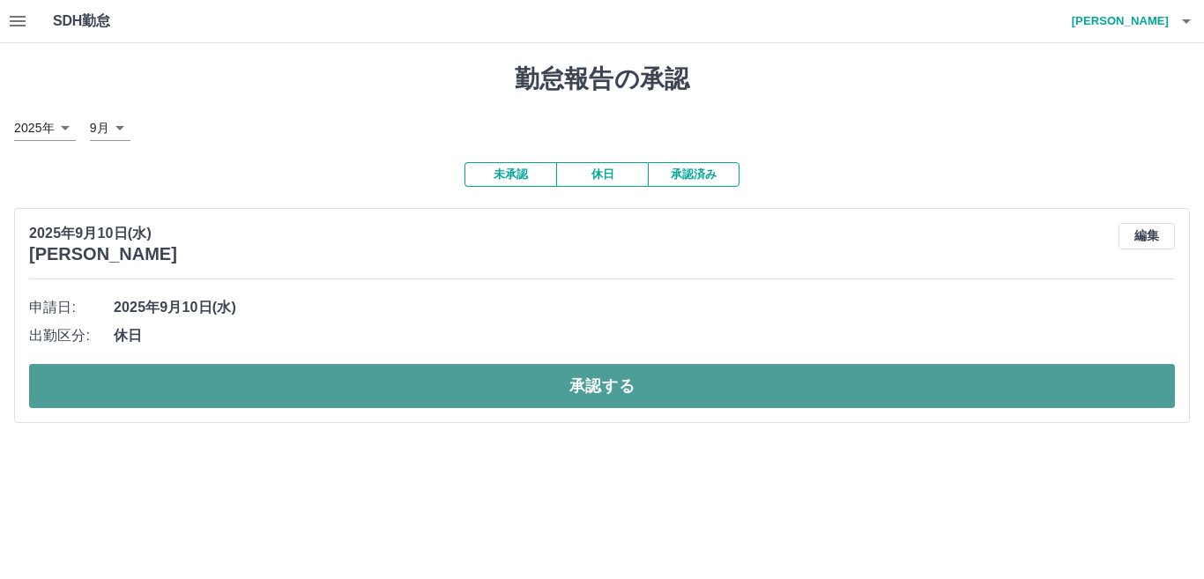
click at [300, 383] on button "承認する" at bounding box center [601, 386] width 1145 height 44
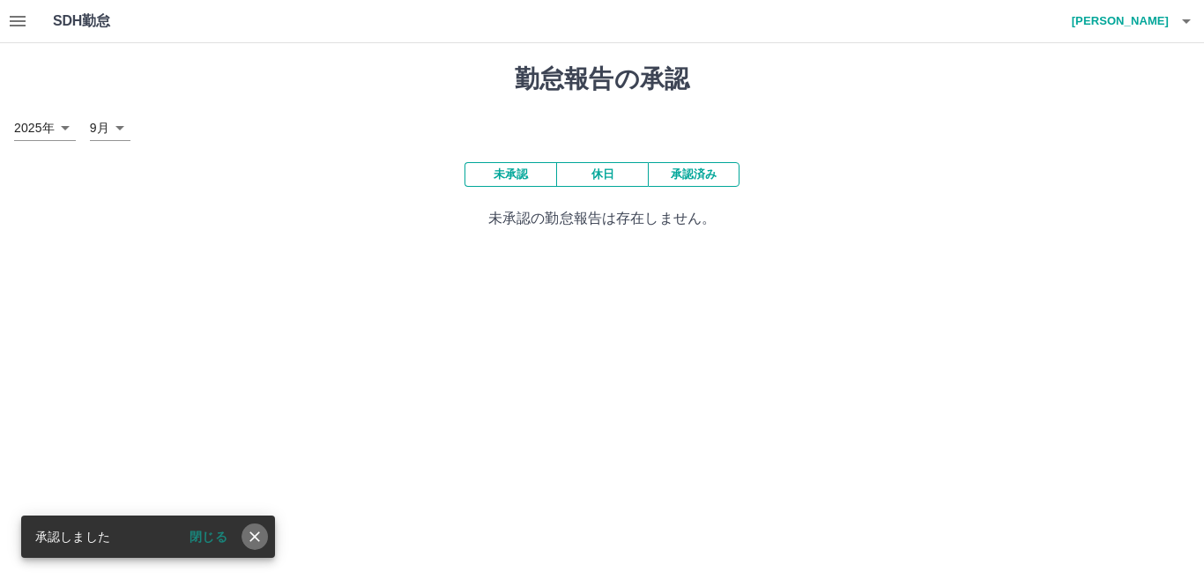
click at [256, 539] on icon "close" at bounding box center [255, 537] width 18 height 18
